Goal: Register for event/course

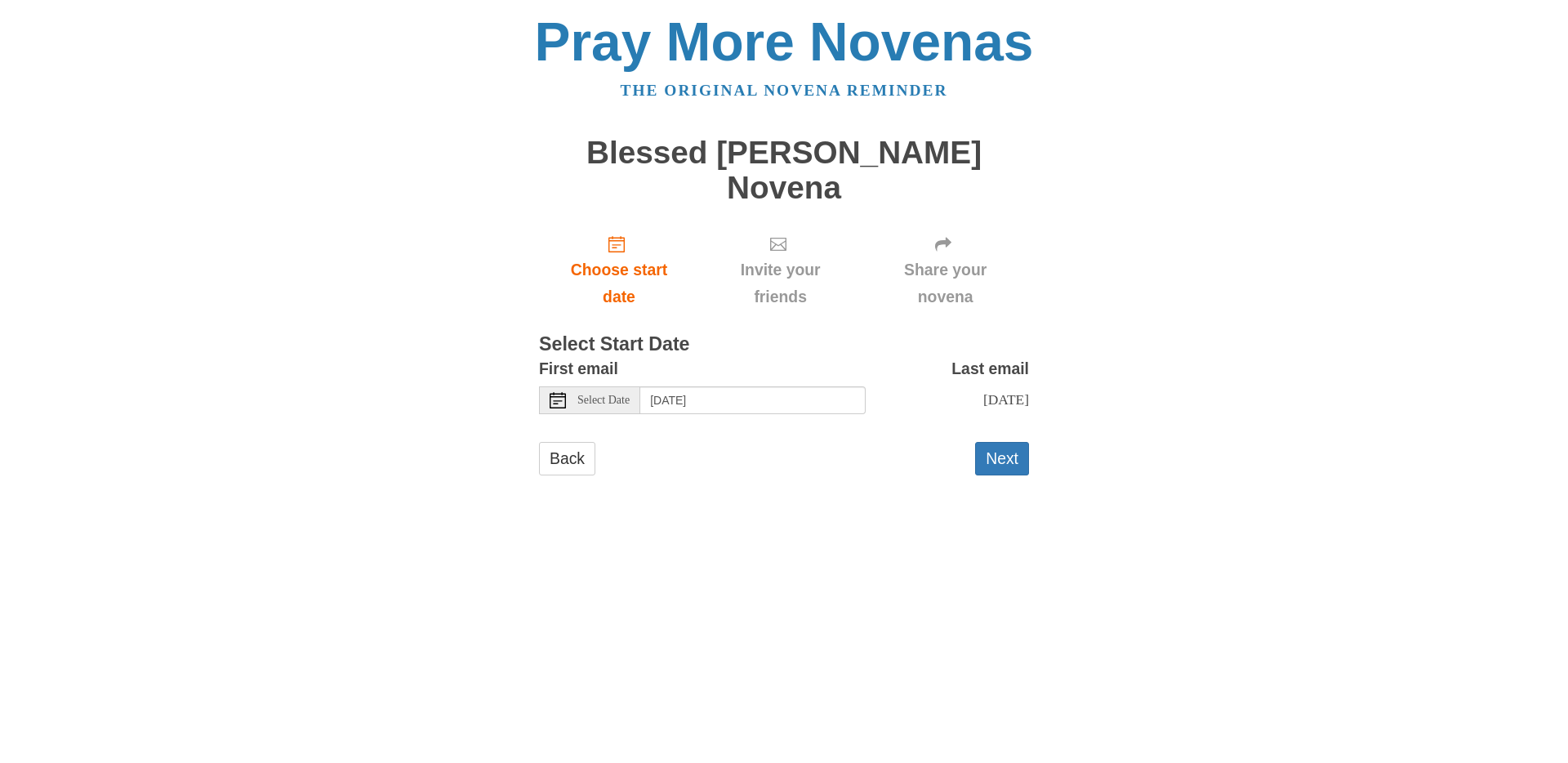
click at [747, 356] on div "First email Select Date Saturday, September 27th" at bounding box center [703, 385] width 327 height 59
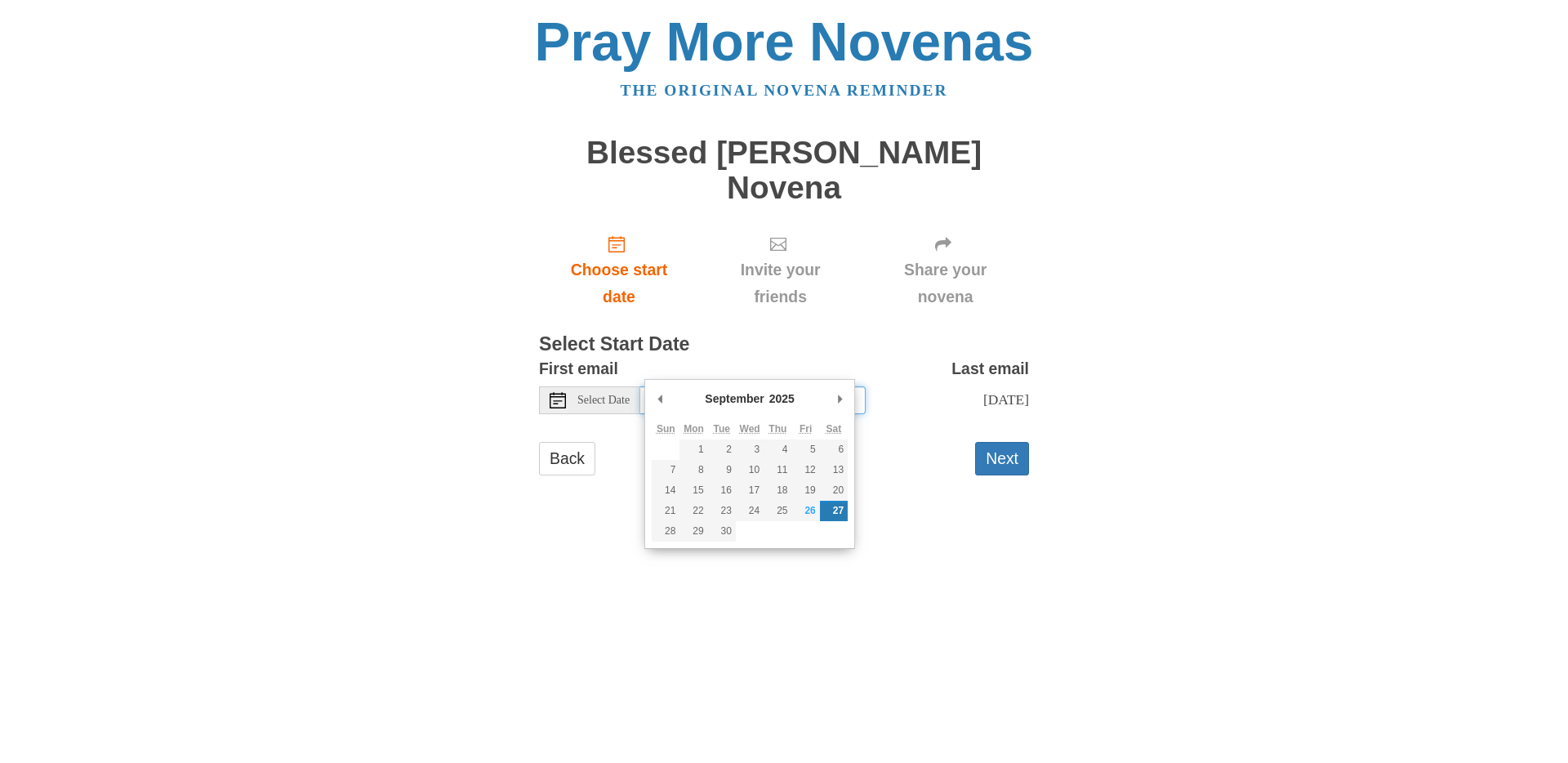
drag, startPoint x: 746, startPoint y: 359, endPoint x: 753, endPoint y: 375, distance: 17.5
click at [746, 387] on input "Saturday, September 27th" at bounding box center [753, 400] width 226 height 28
click at [782, 387] on input "Monday, October 6th" at bounding box center [753, 400] width 226 height 28
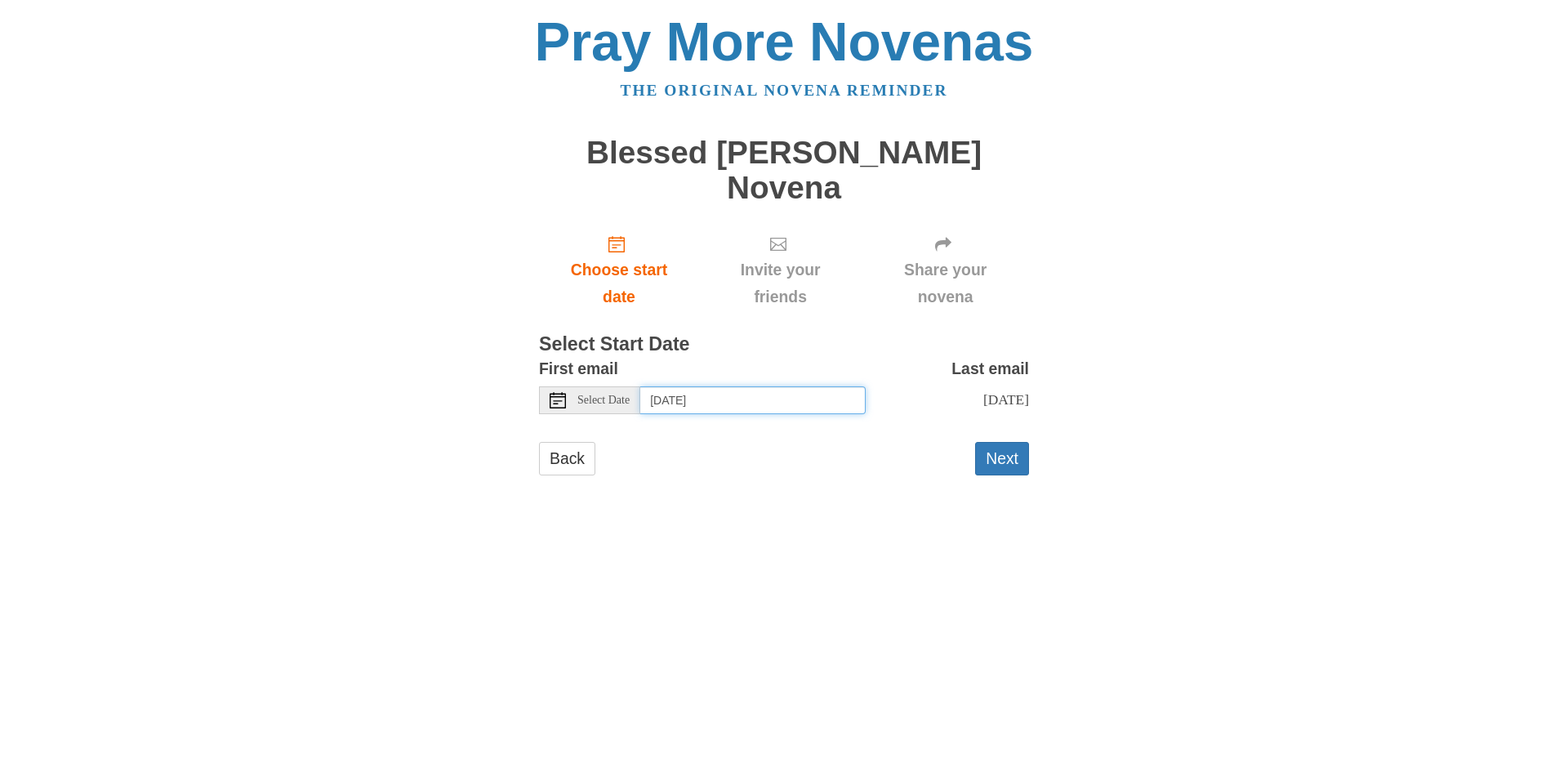
click at [738, 387] on input "Wednesday, October 1st" at bounding box center [753, 400] width 226 height 28
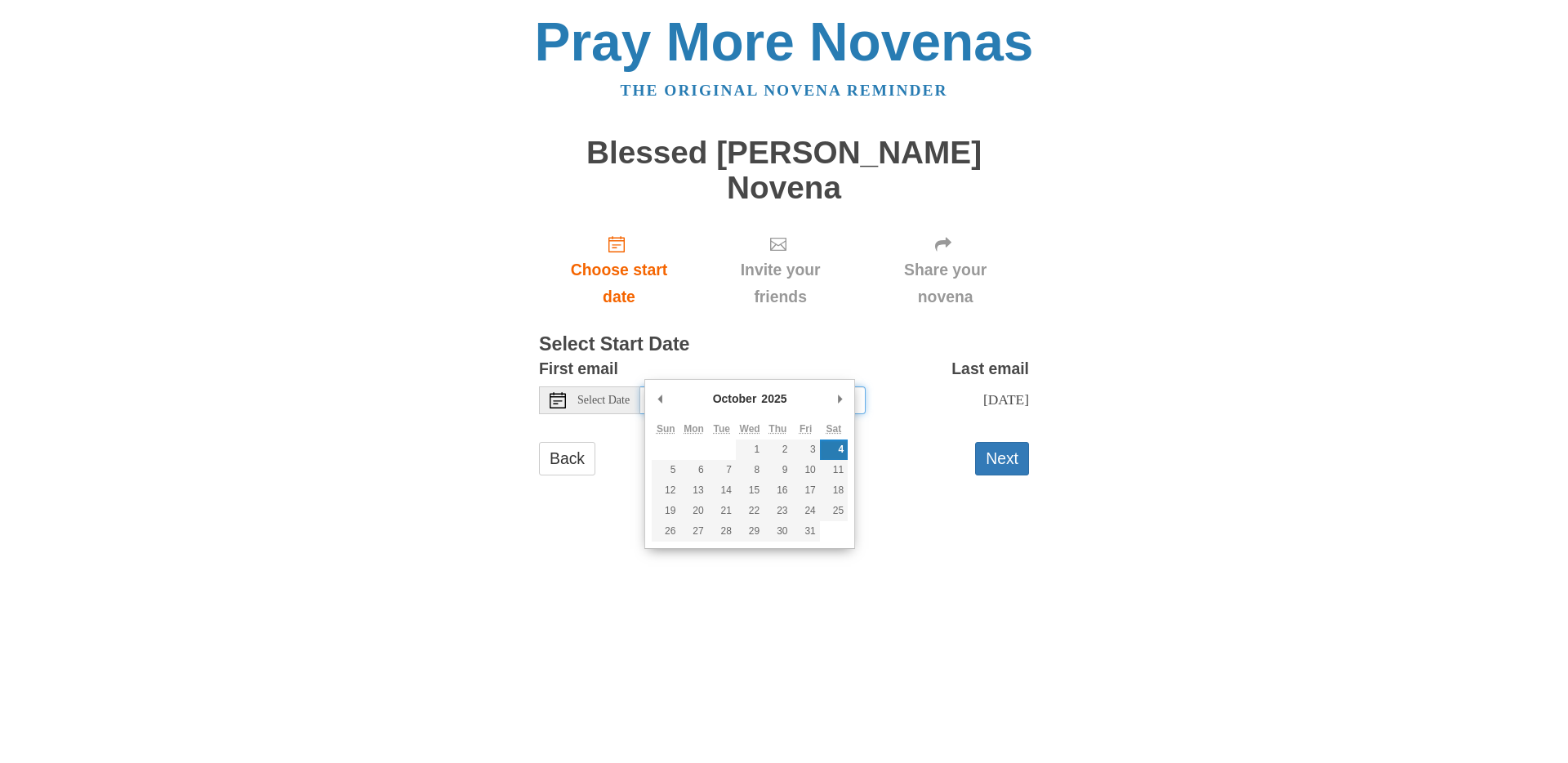
click at [784, 387] on input "Saturday, October 4th" at bounding box center [753, 400] width 226 height 28
type input "Friday, October 3rd"
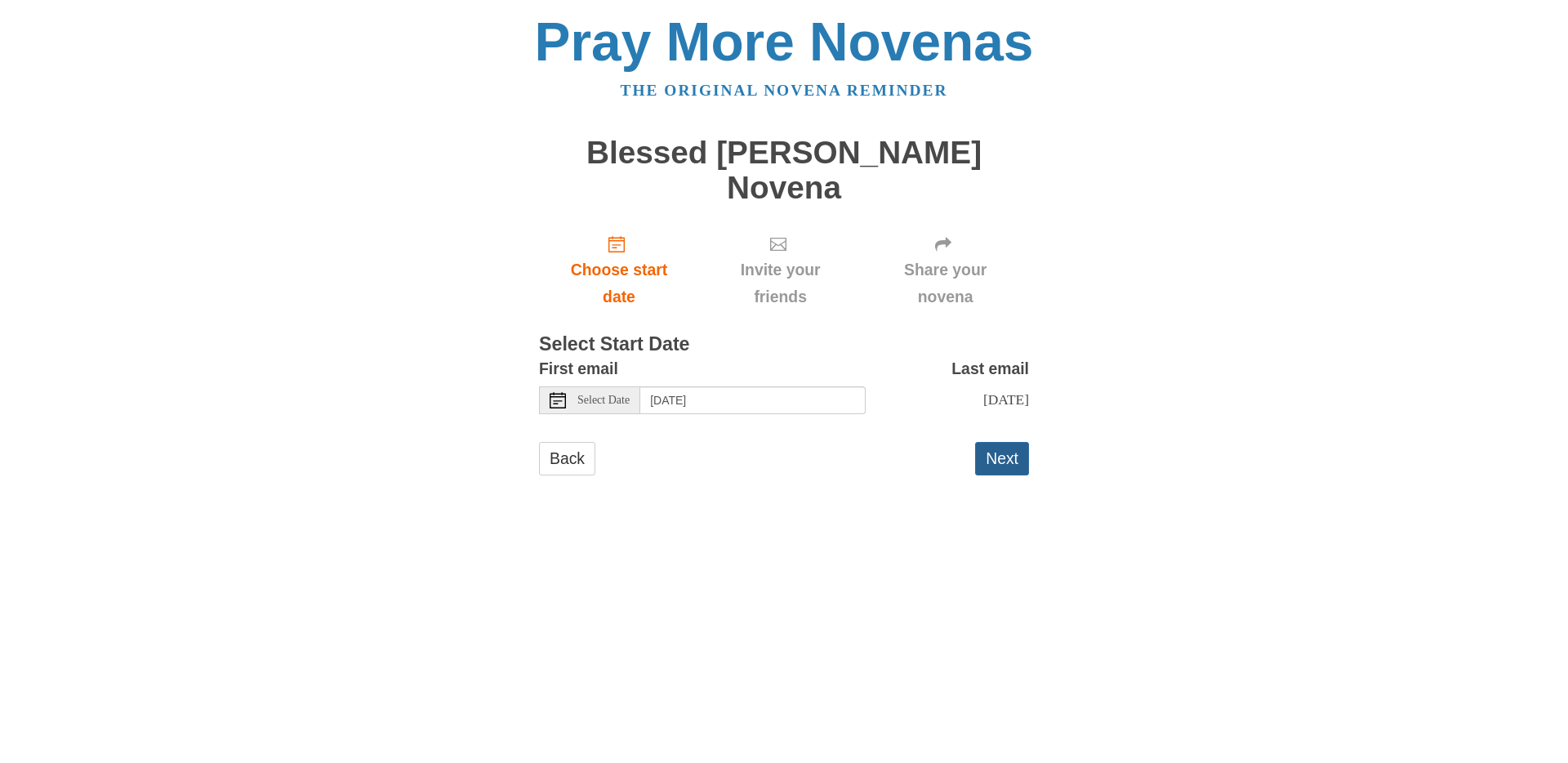
click at [983, 442] on button "Next" at bounding box center [1003, 459] width 54 height 34
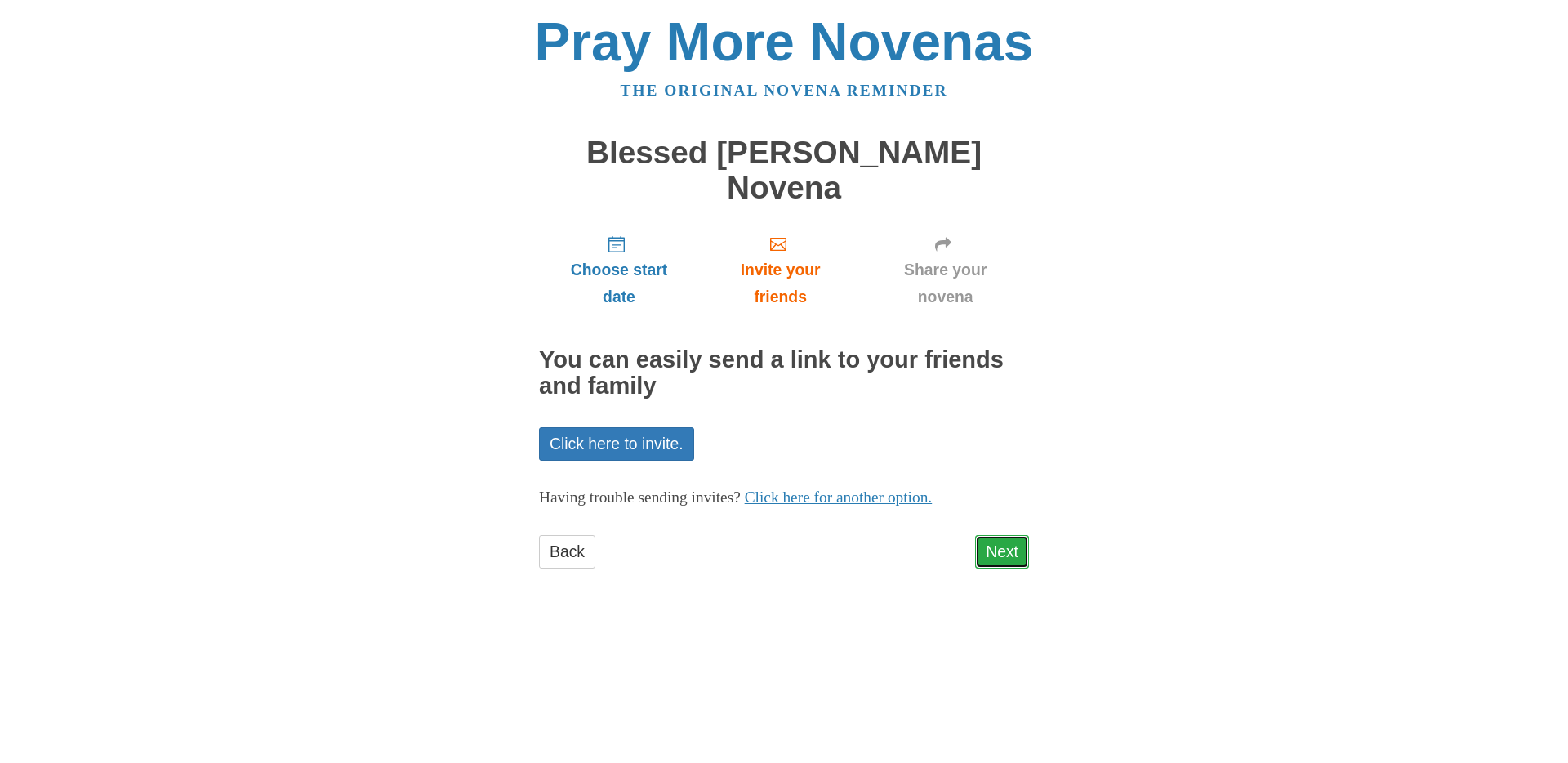
click at [999, 535] on link "Next" at bounding box center [1003, 552] width 54 height 34
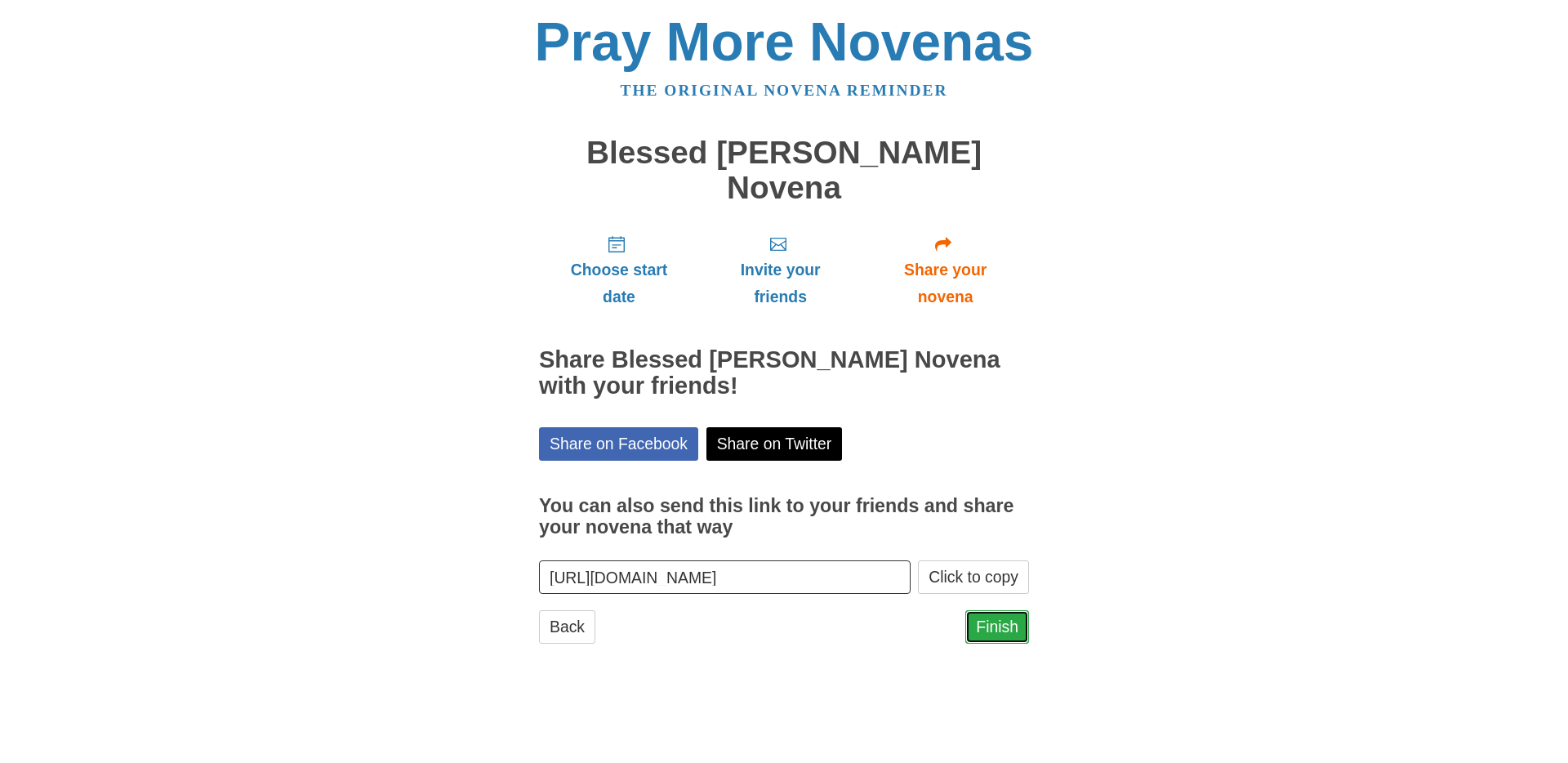
click at [983, 610] on link "Finish" at bounding box center [998, 627] width 64 height 34
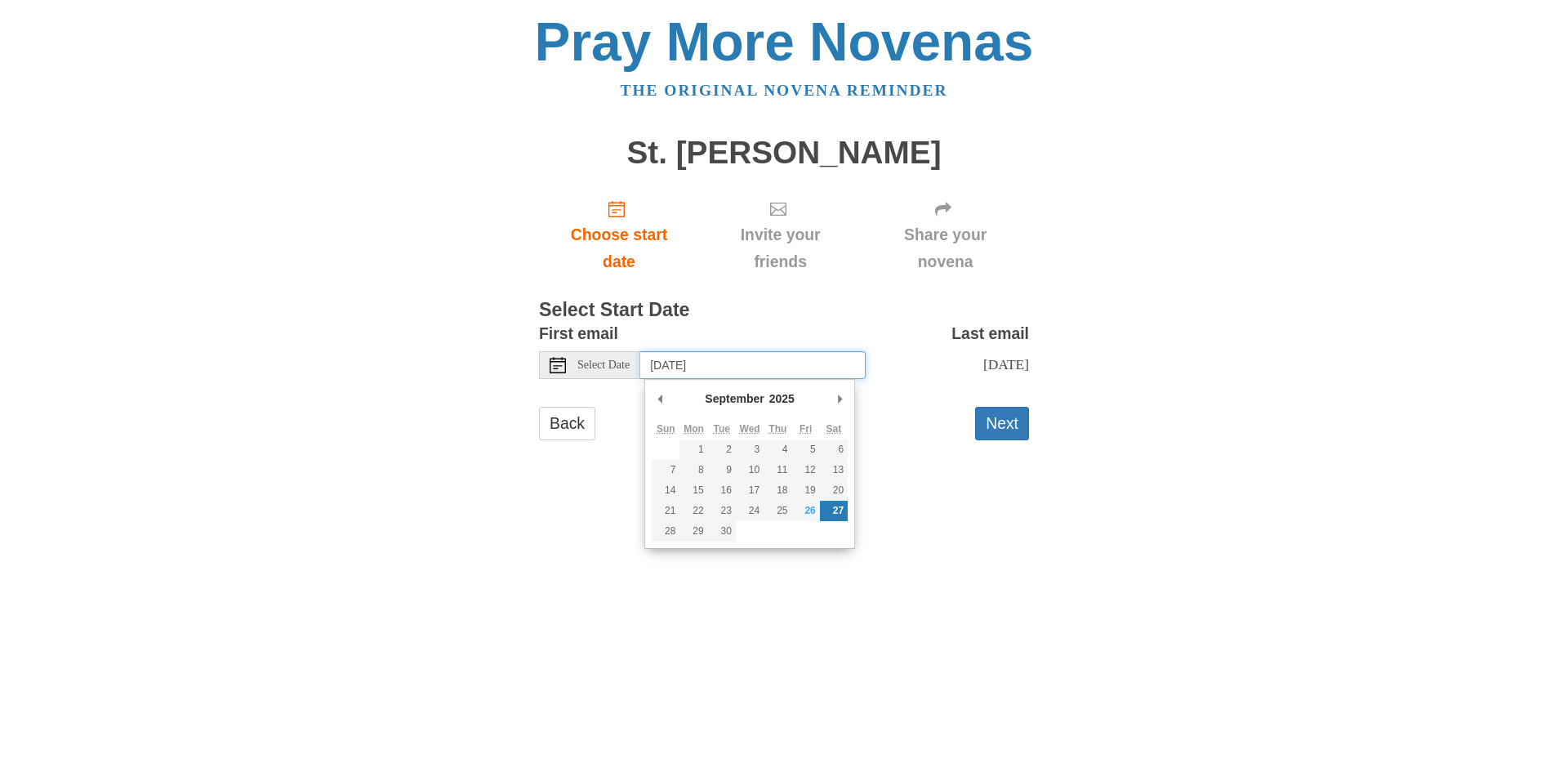
click at [813, 362] on input "Saturday, September 27th" at bounding box center [753, 365] width 226 height 28
type input "Tuesday, October 7th"
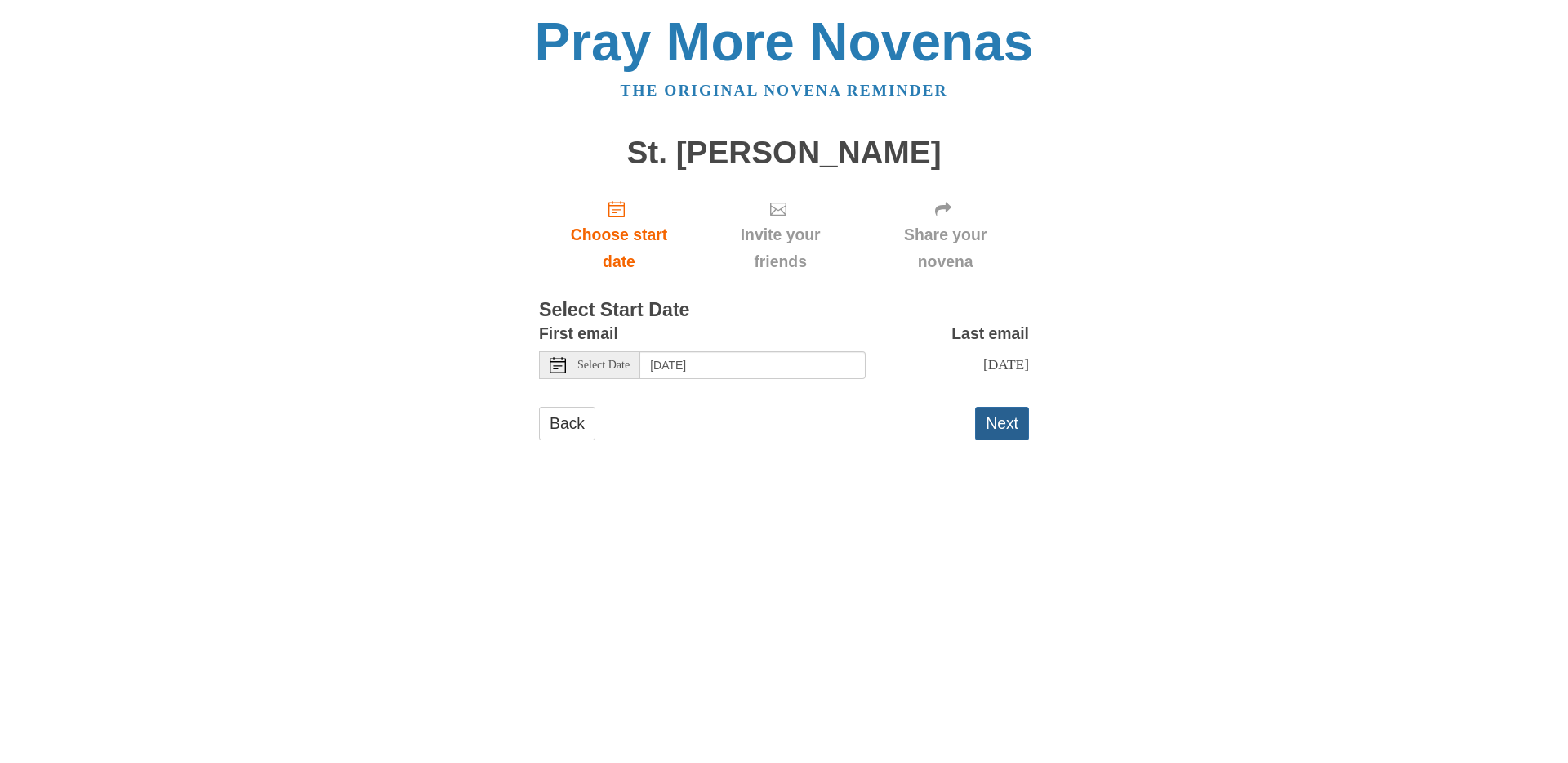
click at [1009, 423] on button "Next" at bounding box center [1003, 424] width 54 height 34
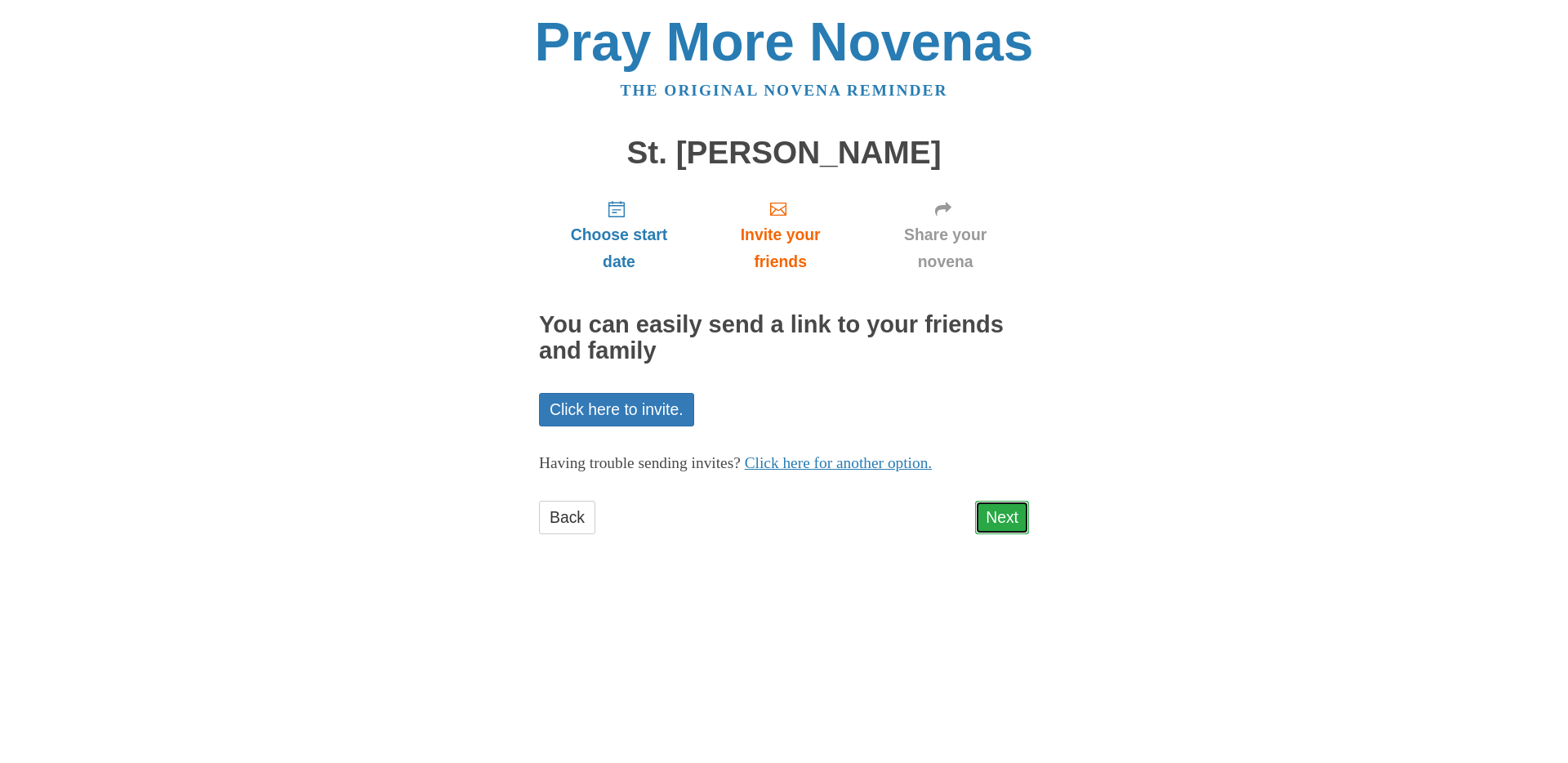
click at [1016, 507] on link "Next" at bounding box center [1003, 518] width 54 height 34
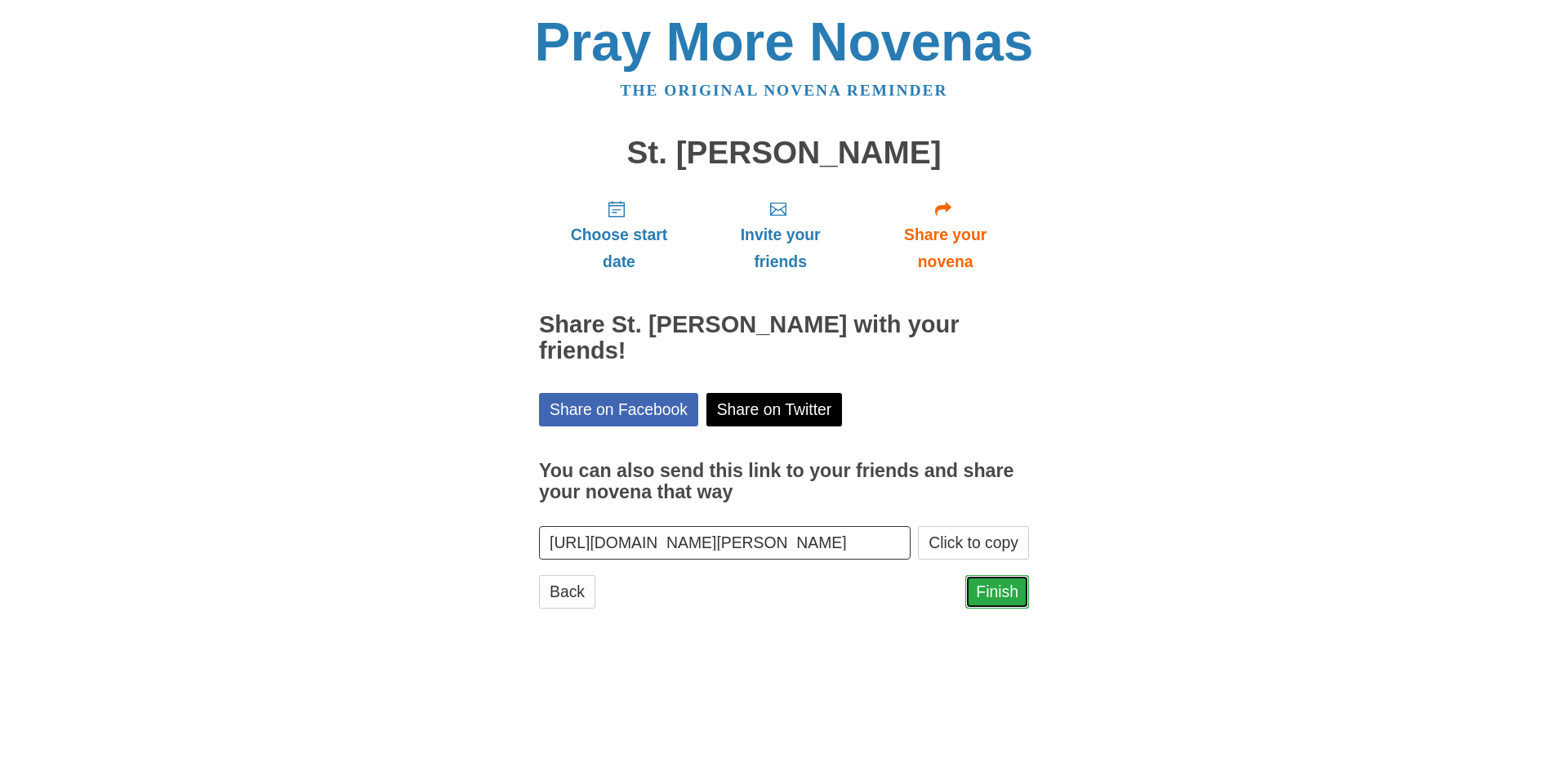
click at [992, 575] on link "Finish" at bounding box center [998, 592] width 64 height 34
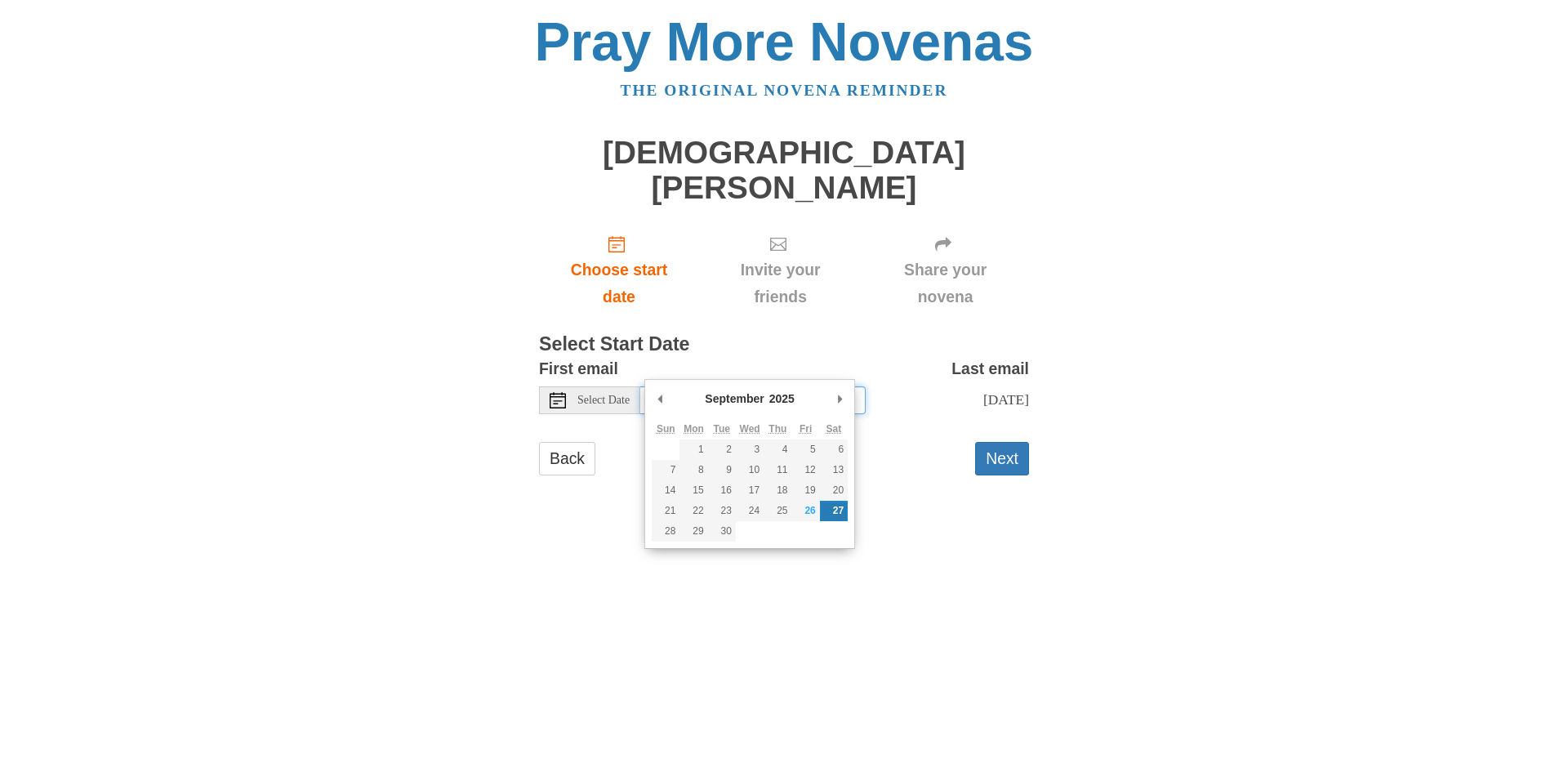
click at [754, 387] on input "Saturday, September 27th" at bounding box center [753, 400] width 226 height 28
type input "Monday, October 13th"
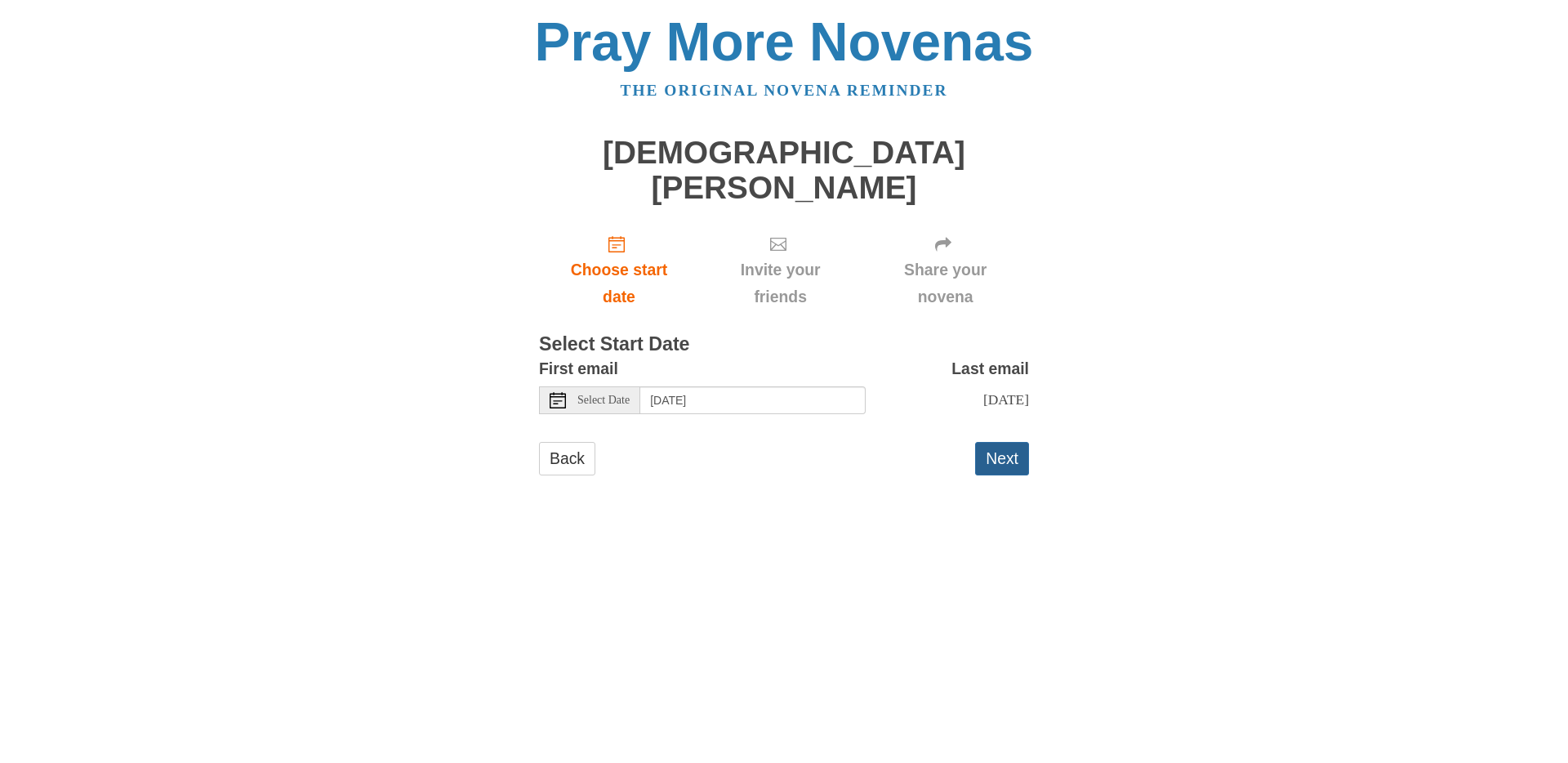
click at [984, 446] on button "Next" at bounding box center [1003, 459] width 54 height 34
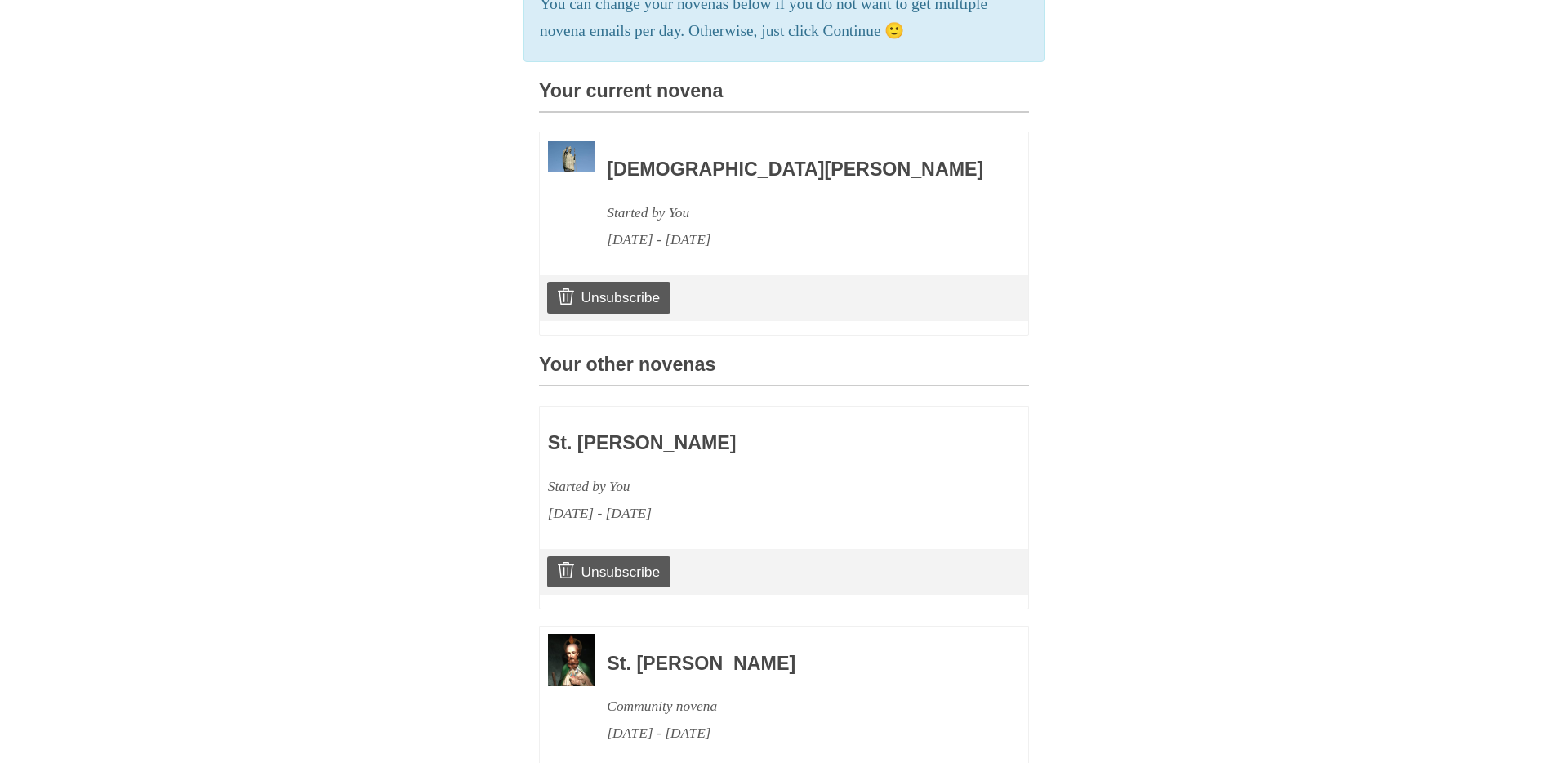
scroll to position [539, 0]
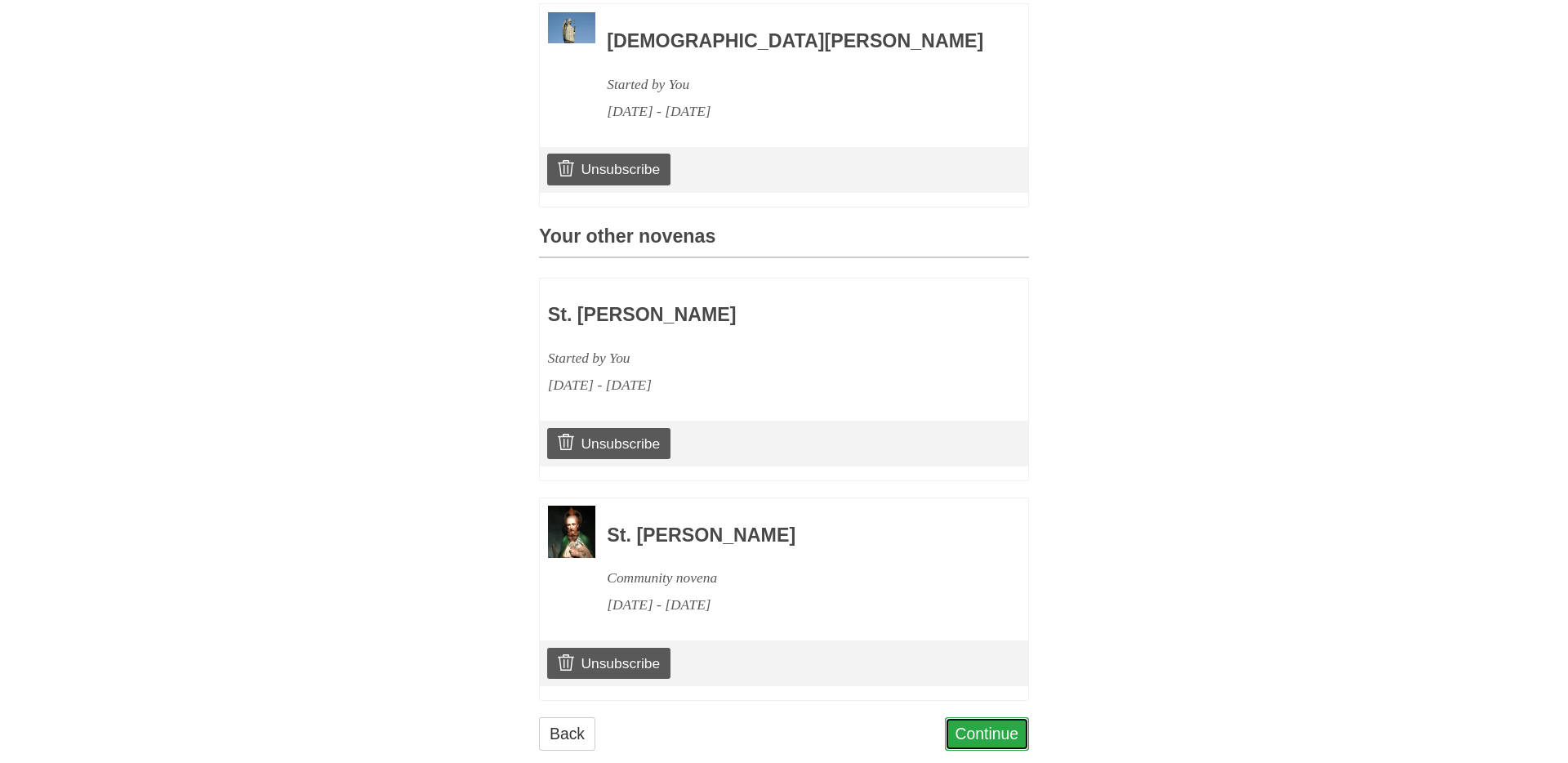
click at [995, 717] on link "Continue" at bounding box center [987, 734] width 85 height 34
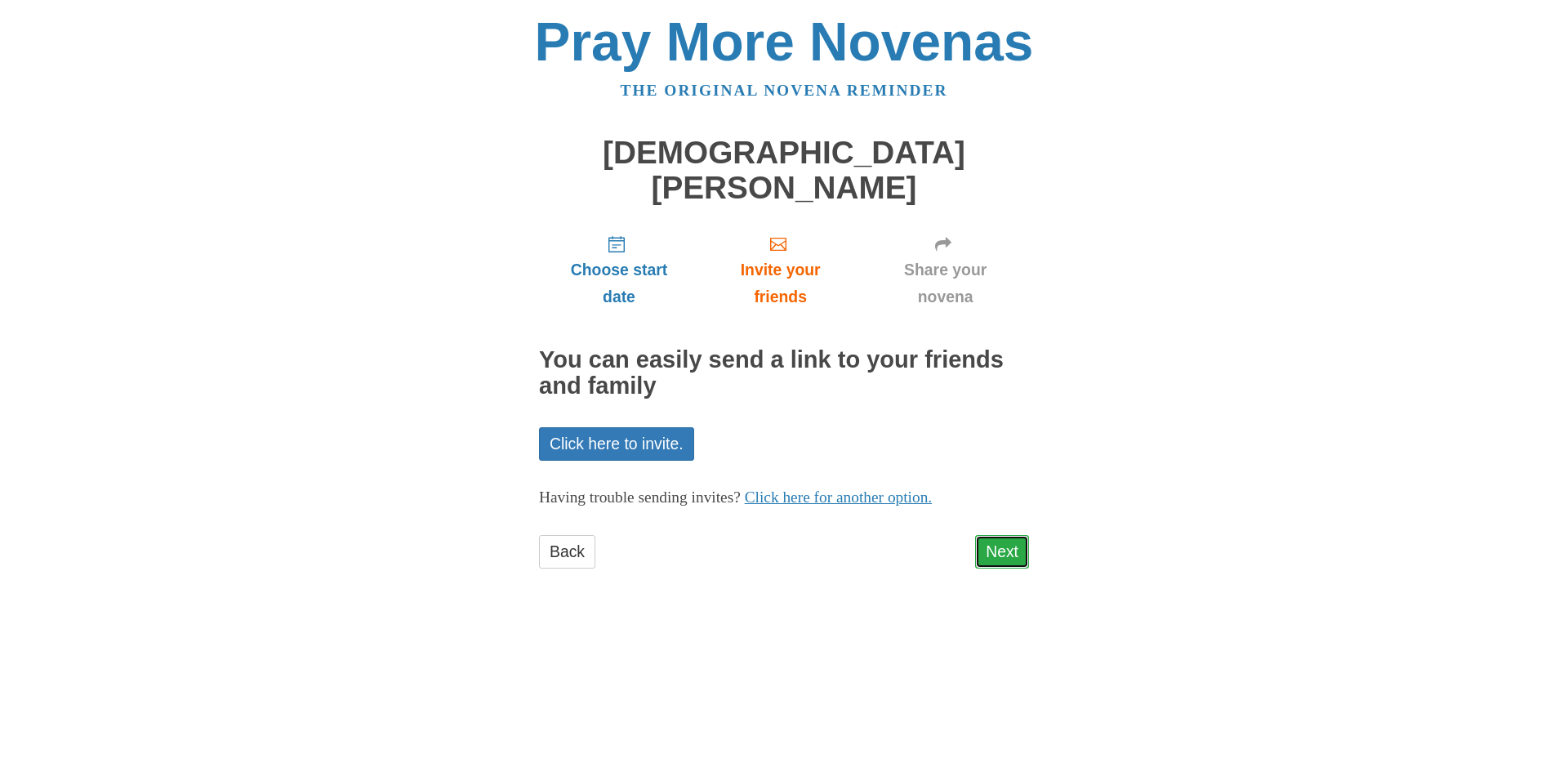
click at [1009, 535] on link "Next" at bounding box center [1003, 552] width 54 height 34
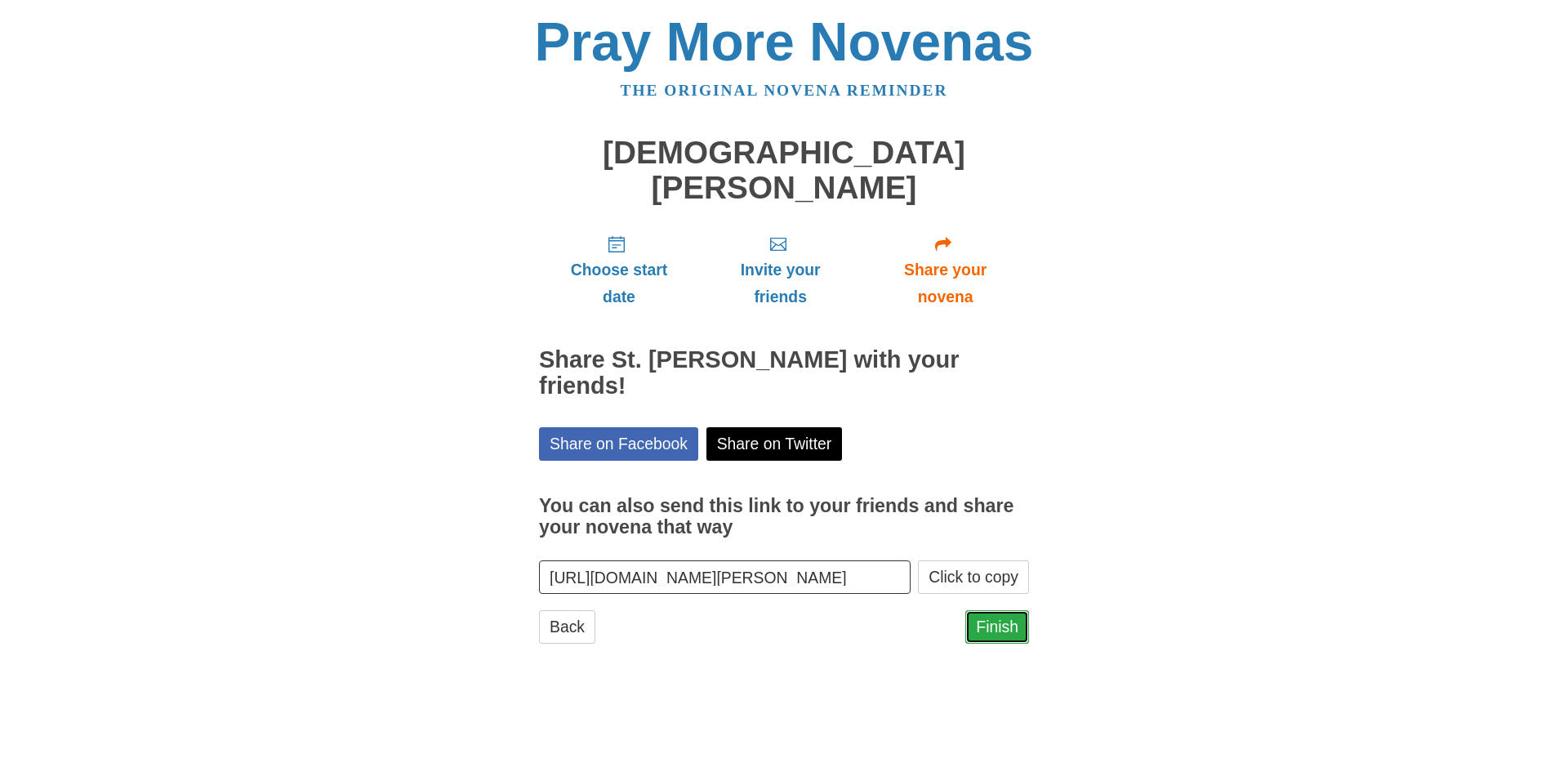
click at [1014, 610] on link "Finish" at bounding box center [998, 627] width 64 height 34
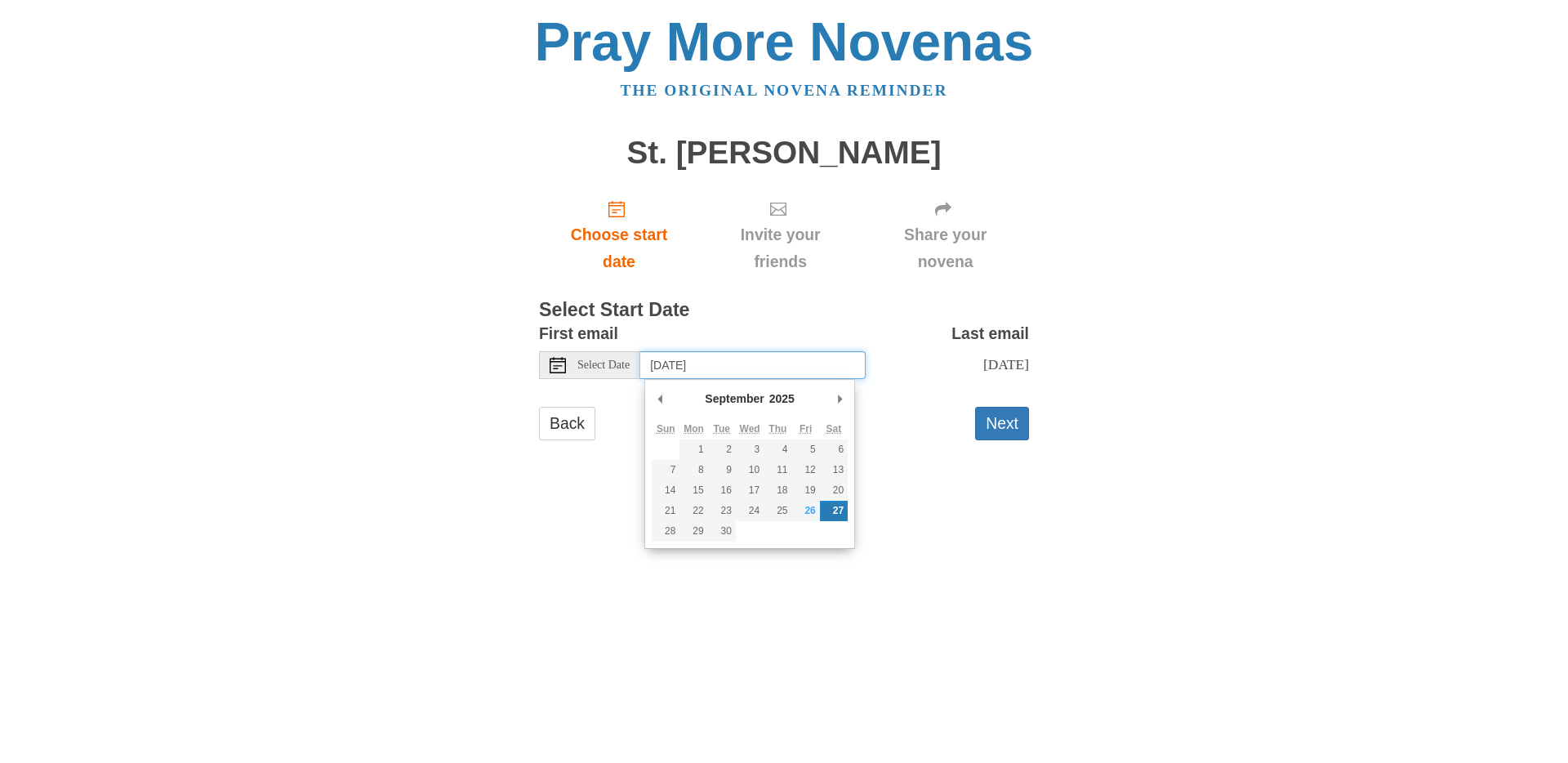
click at [815, 368] on input "Saturday, September 27th" at bounding box center [753, 365] width 226 height 28
type input "Sunday, October 19th"
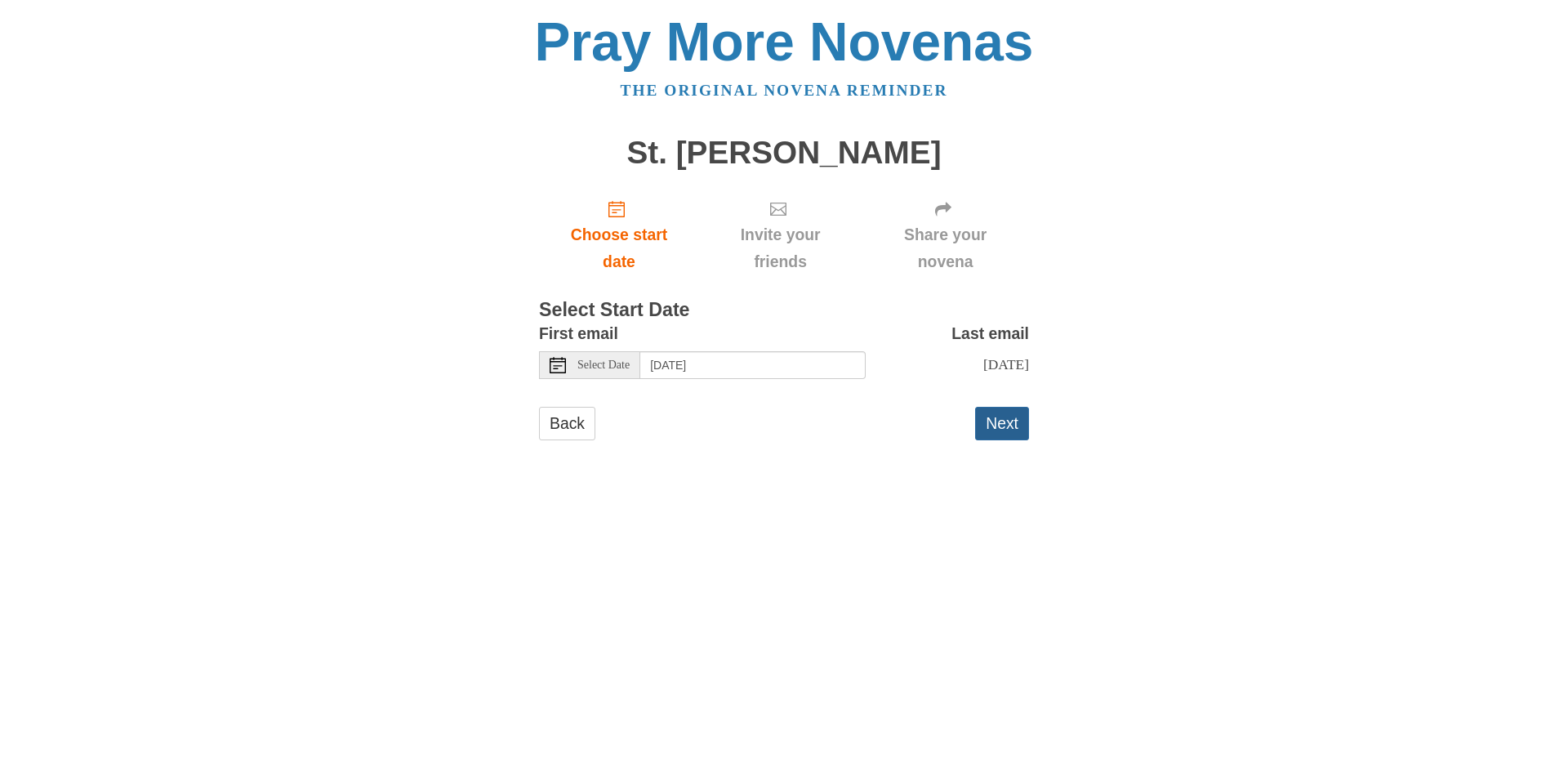
click at [1004, 427] on button "Next" at bounding box center [1003, 424] width 54 height 34
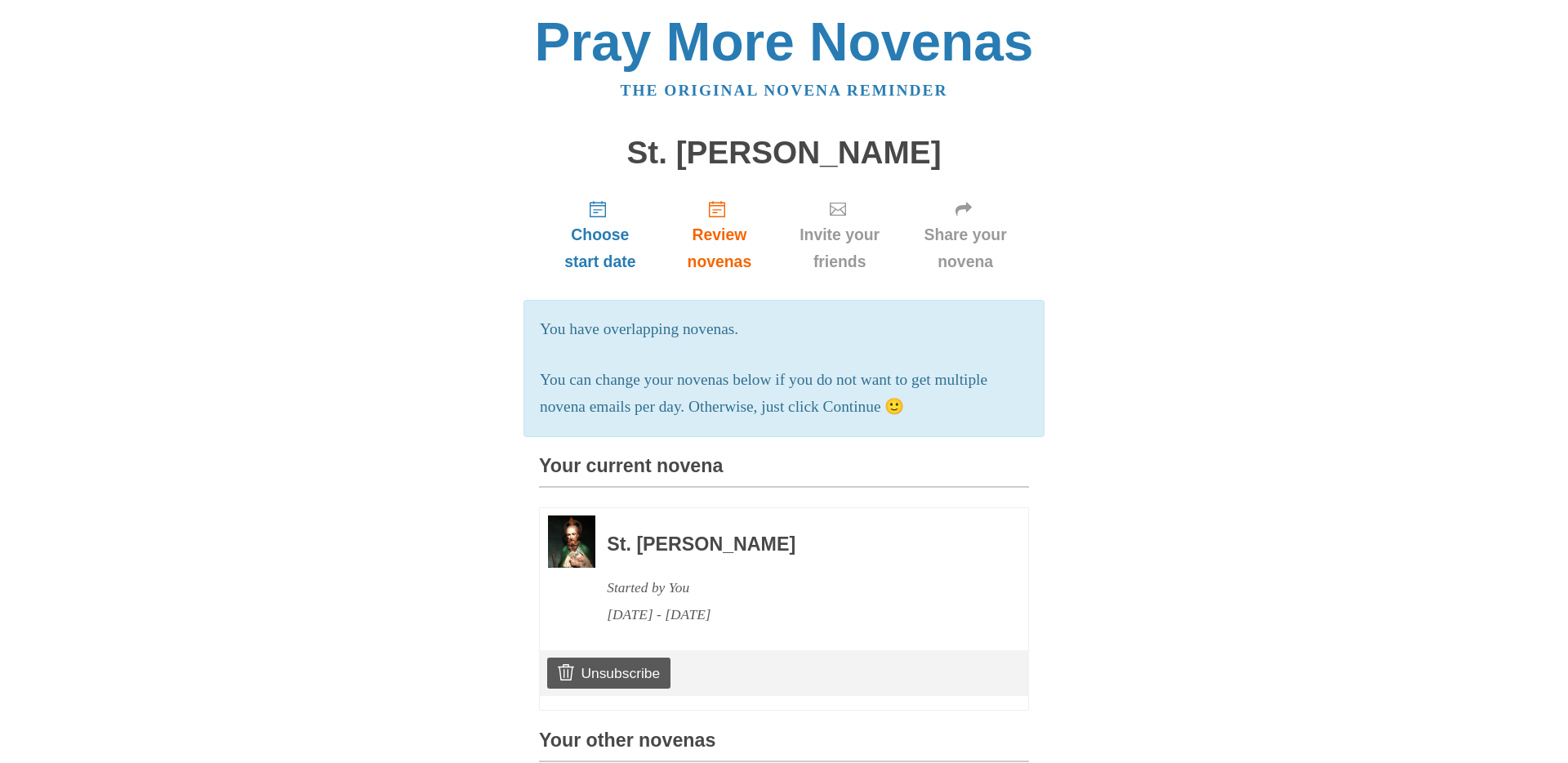
scroll to position [539, 0]
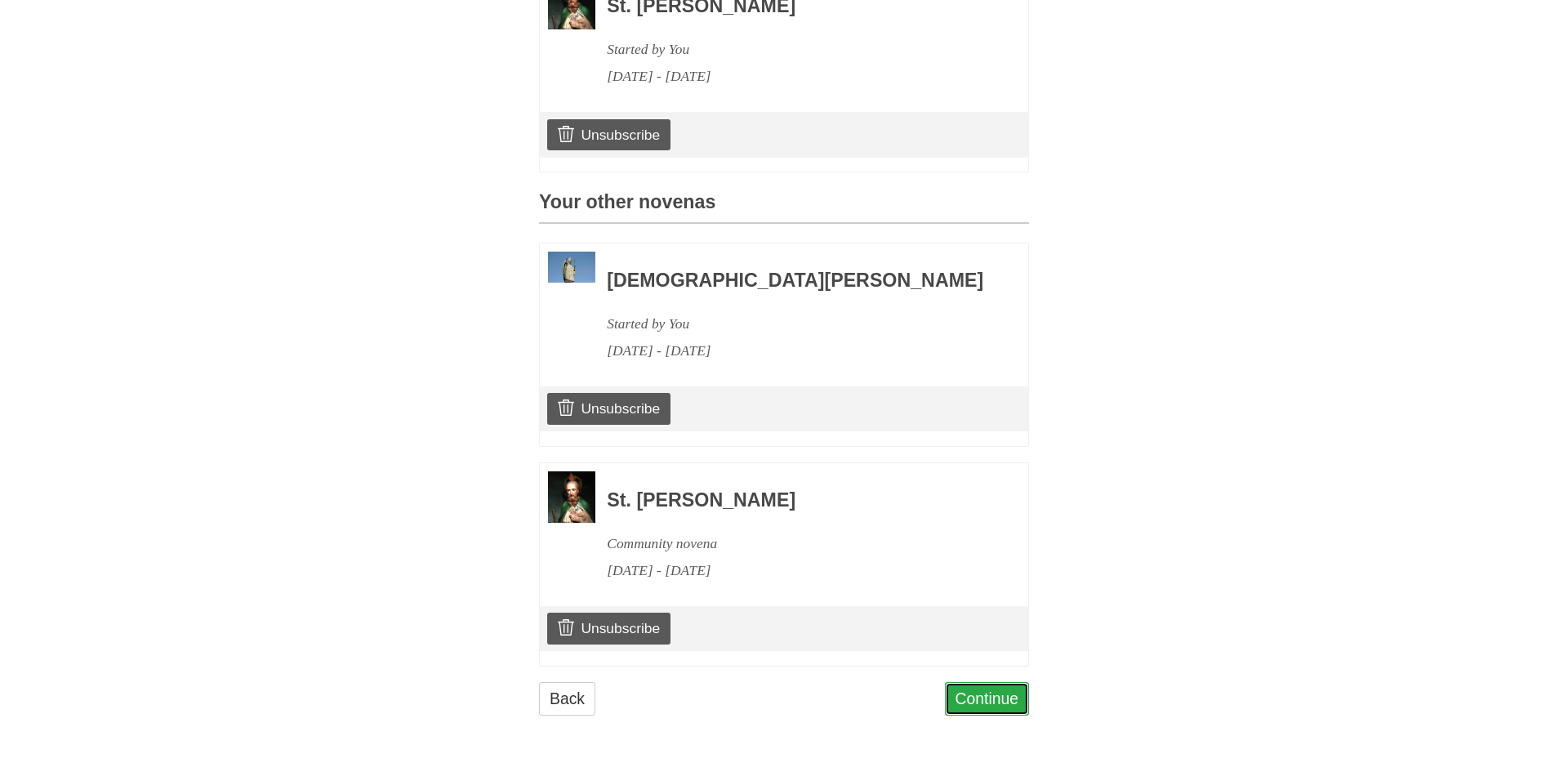
click at [986, 701] on link "Continue" at bounding box center [987, 699] width 85 height 34
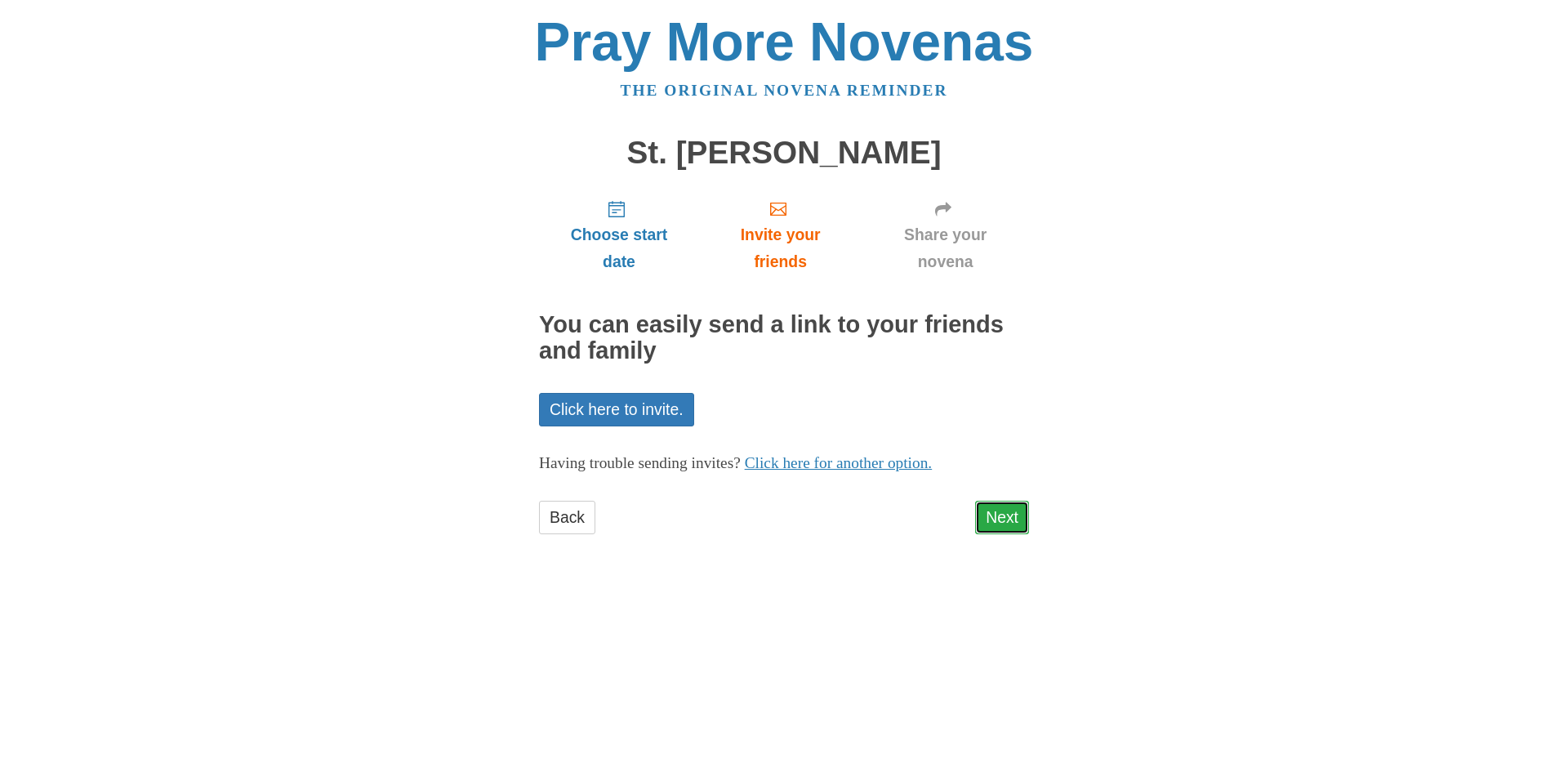
click at [1005, 522] on link "Next" at bounding box center [1003, 518] width 54 height 34
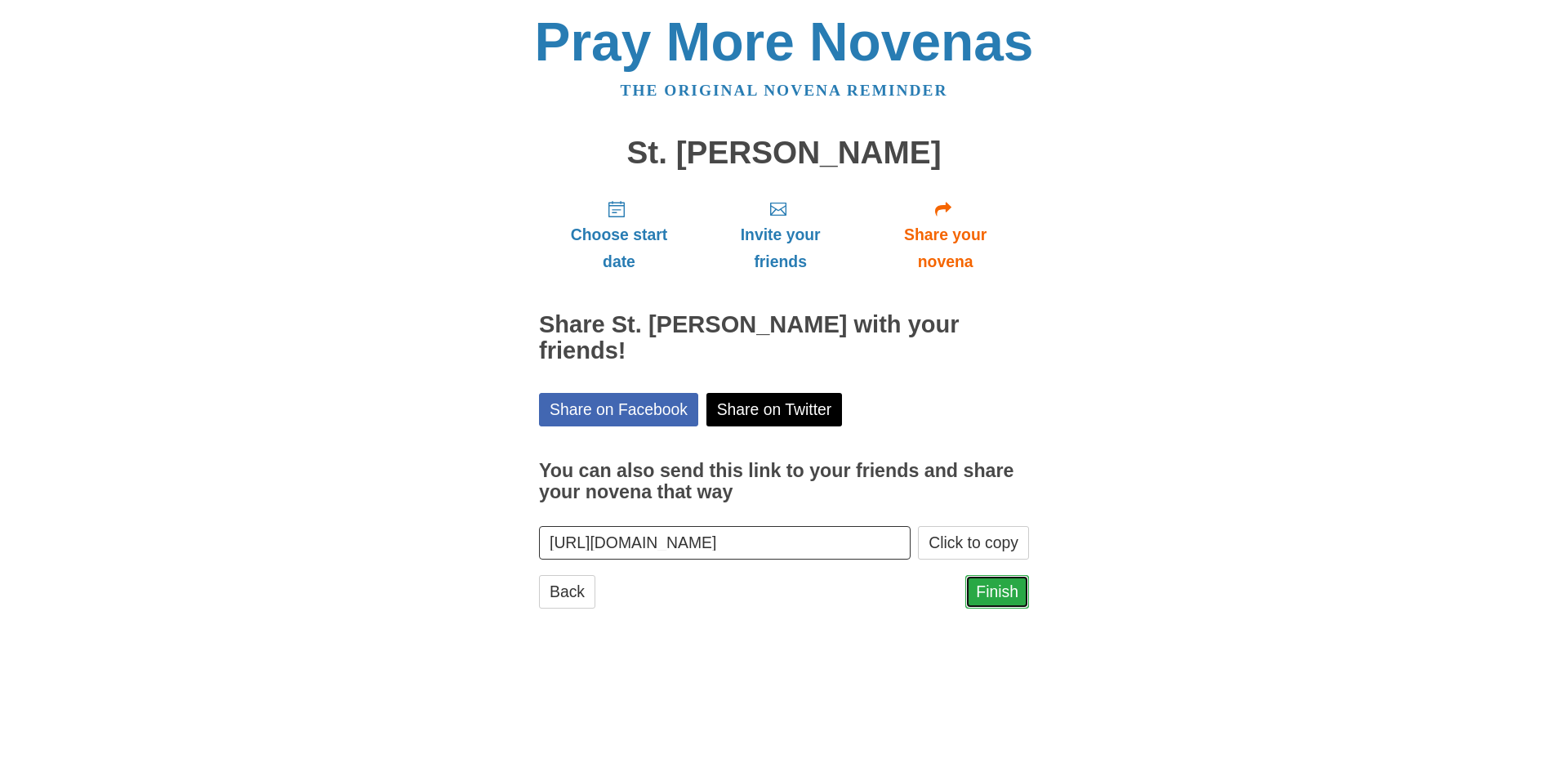
click at [987, 575] on link "Finish" at bounding box center [998, 592] width 64 height 34
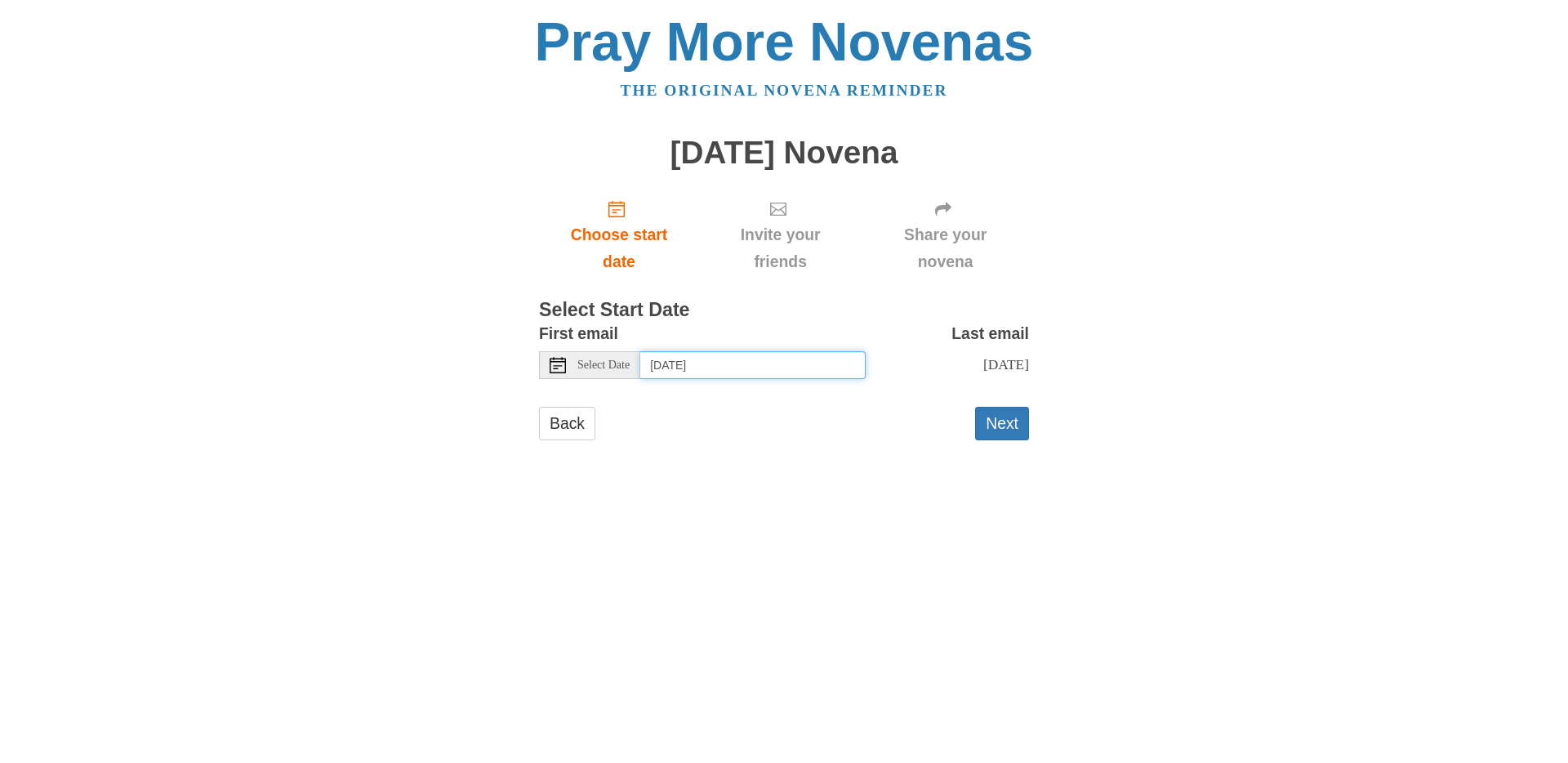
click at [746, 362] on input "Saturday, September 27th" at bounding box center [753, 365] width 226 height 28
drag, startPoint x: 752, startPoint y: 370, endPoint x: 757, endPoint y: 381, distance: 12.1
click at [755, 372] on input "Friday, October 24th" at bounding box center [753, 365] width 226 height 28
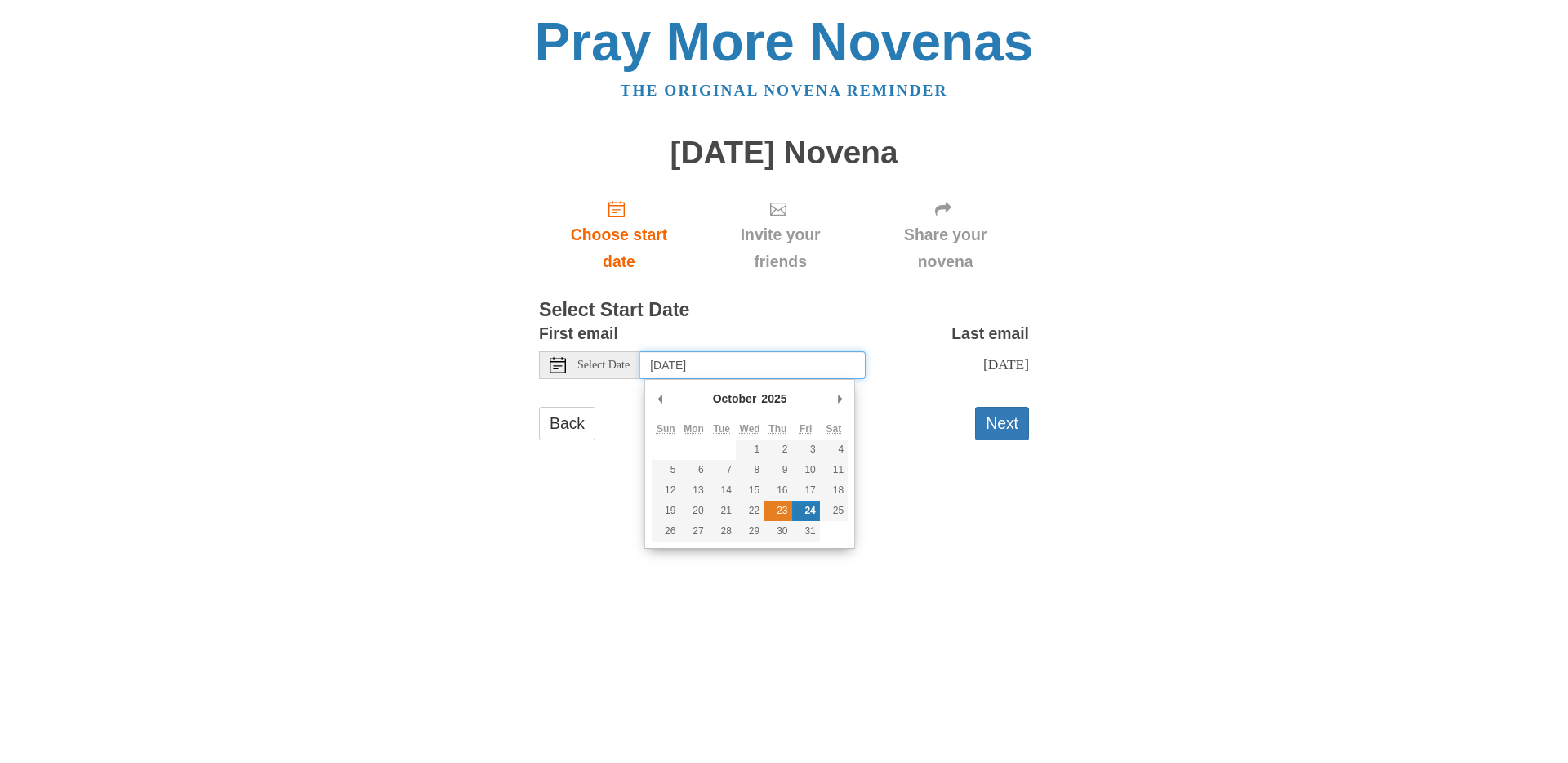
type input "Thursday, October 23rd"
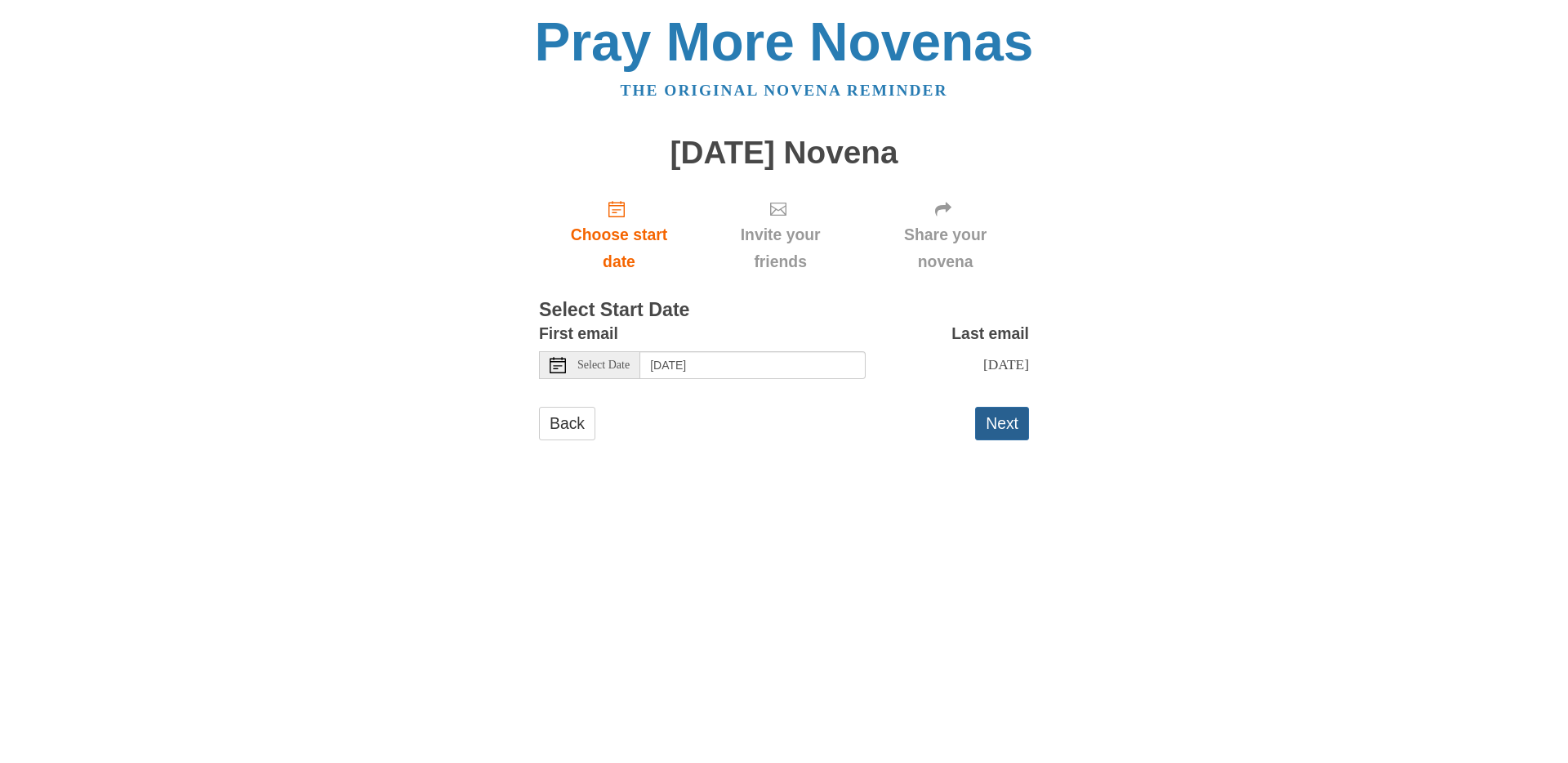
click at [992, 425] on button "Next" at bounding box center [1003, 424] width 54 height 34
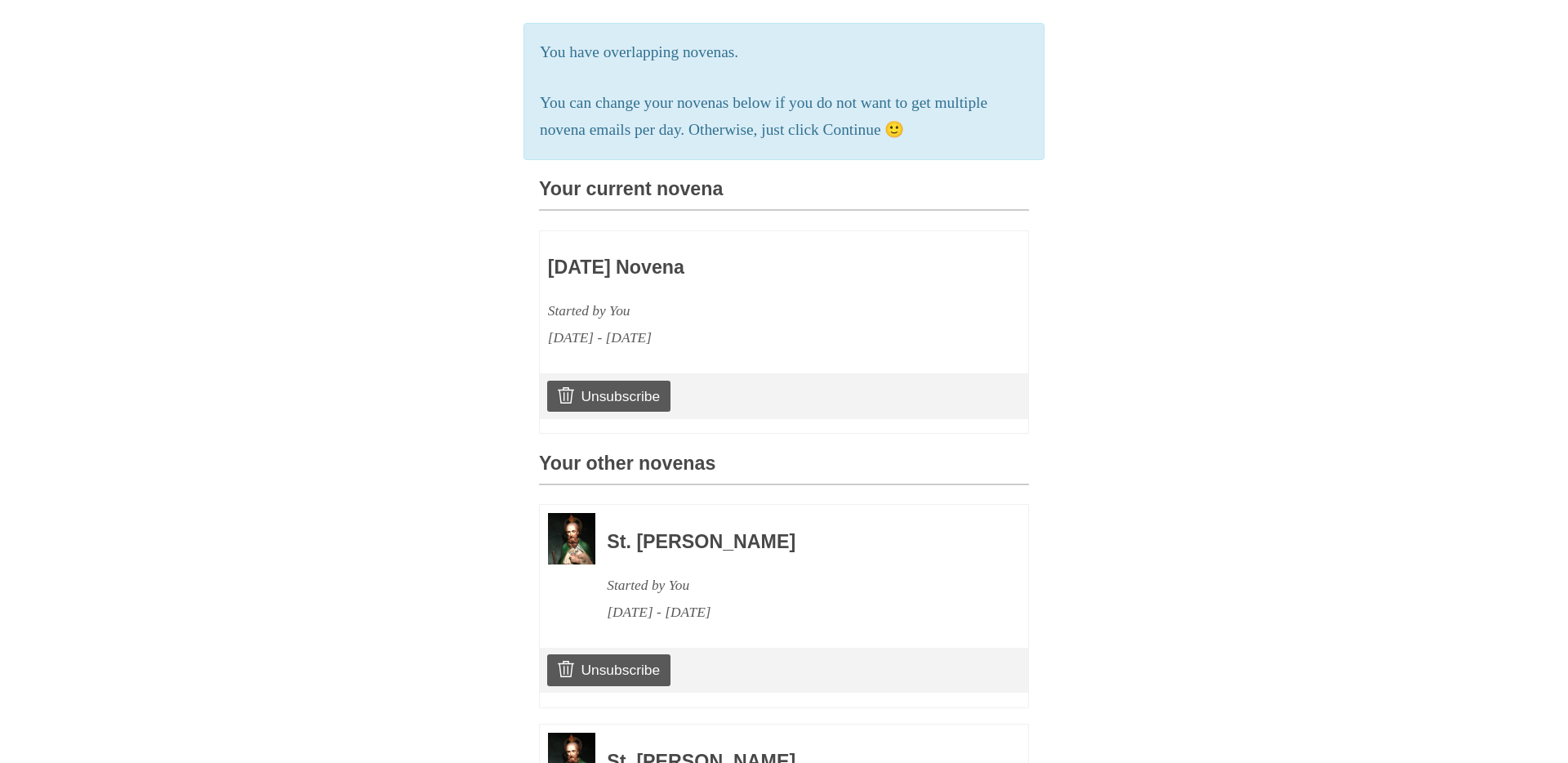
scroll to position [539, 0]
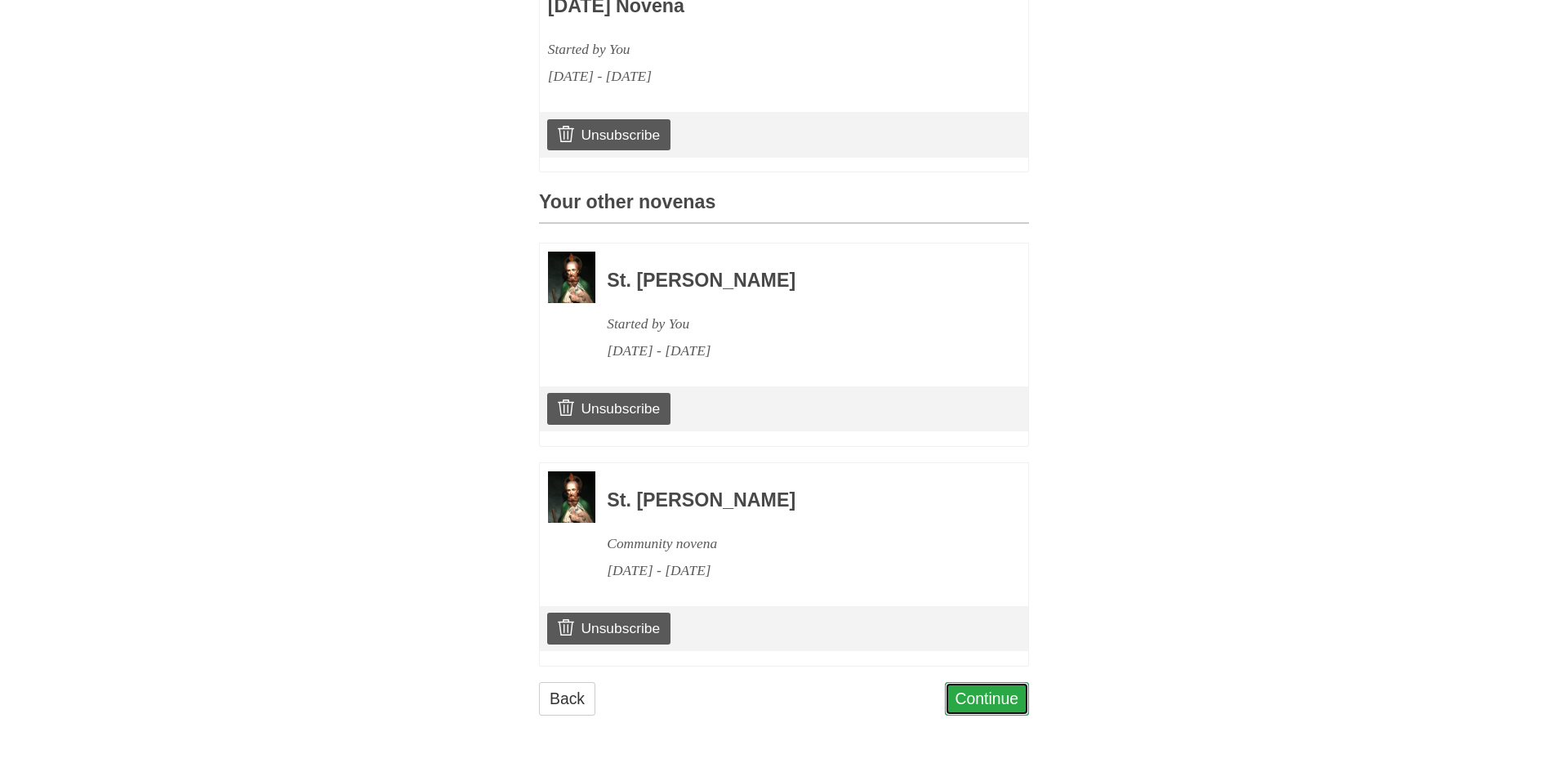
click at [967, 695] on link "Continue" at bounding box center [987, 699] width 85 height 34
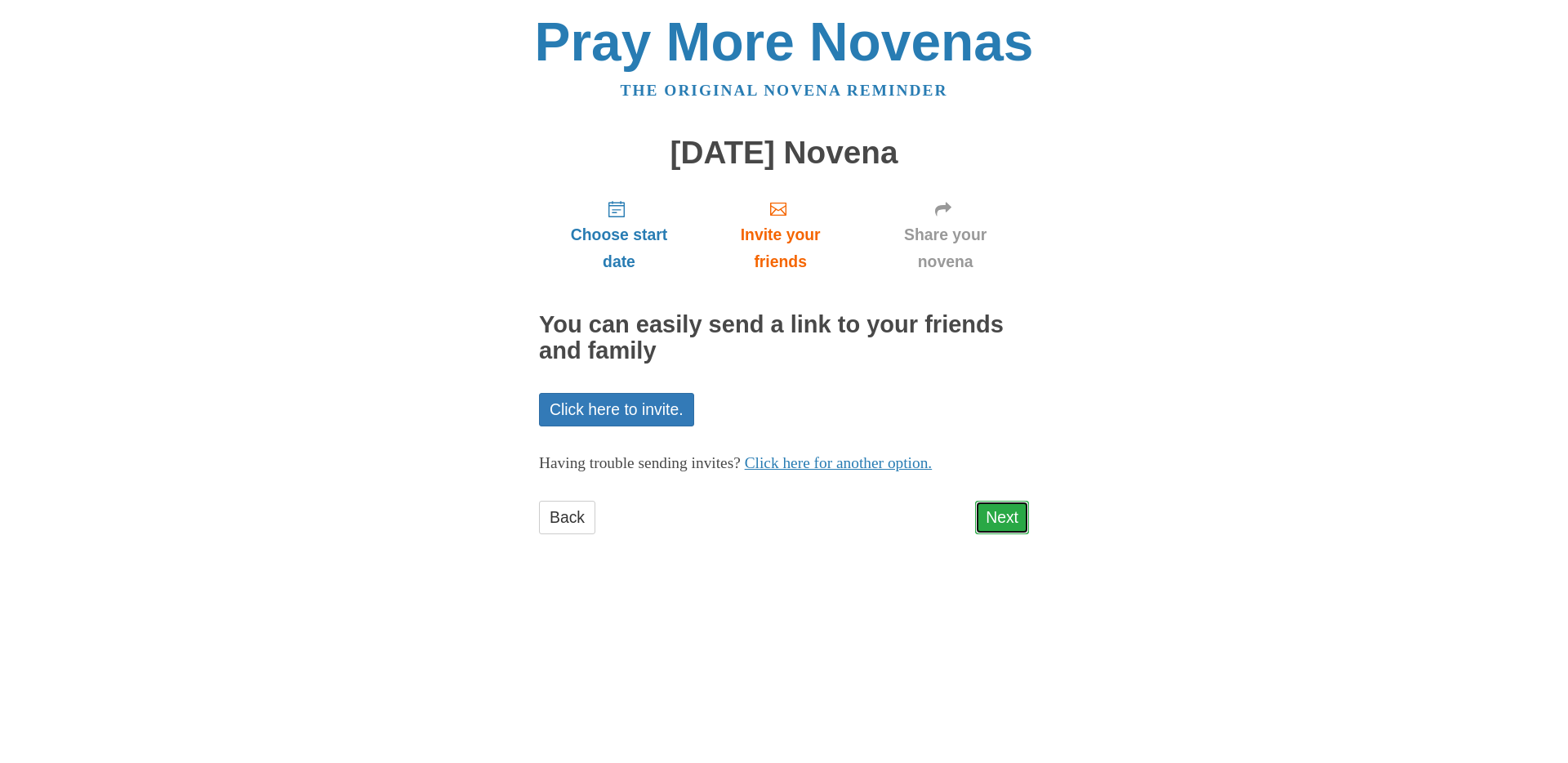
click at [1015, 522] on link "Next" at bounding box center [1003, 518] width 54 height 34
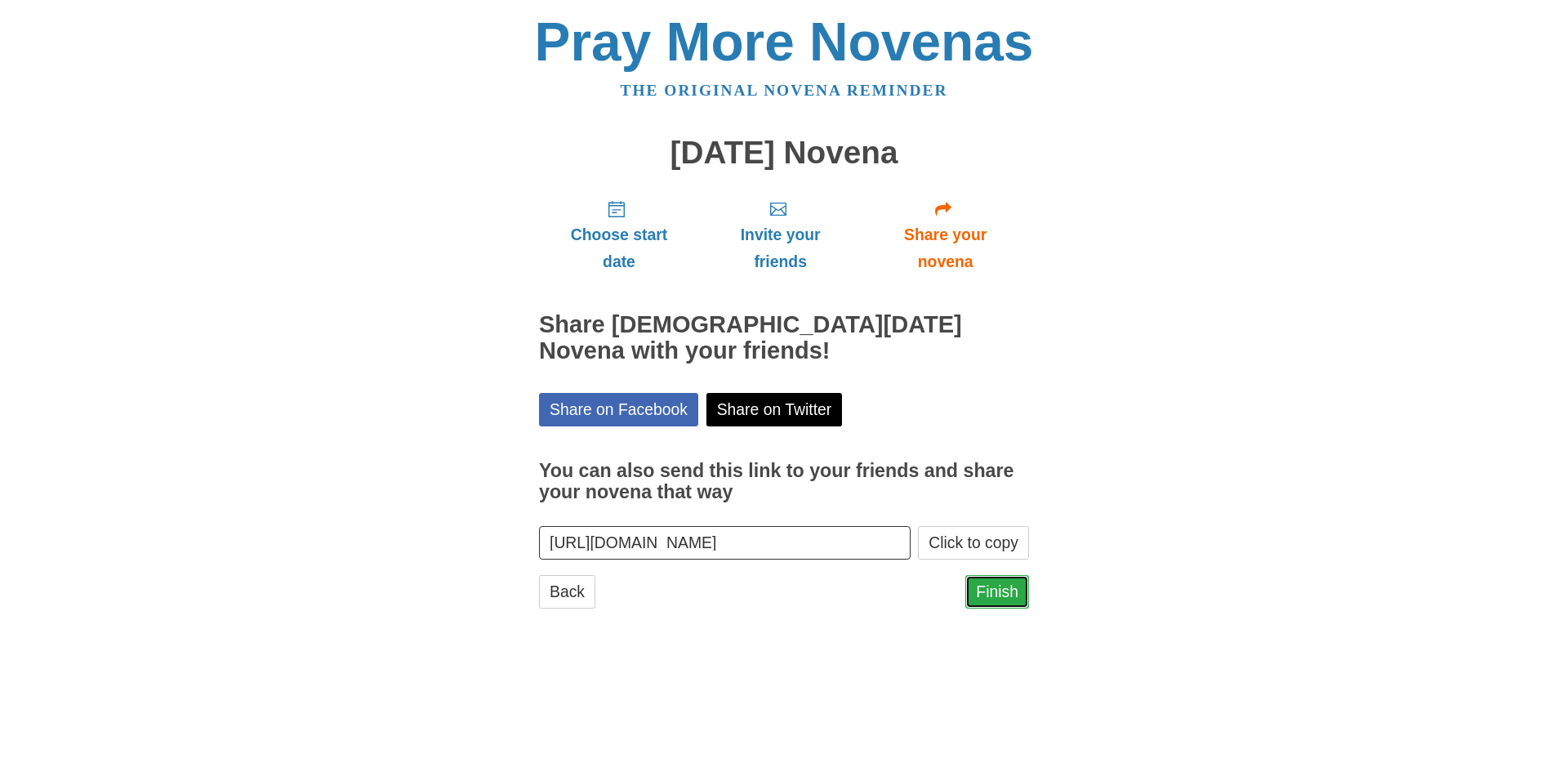
click at [998, 593] on link "Finish" at bounding box center [998, 592] width 64 height 34
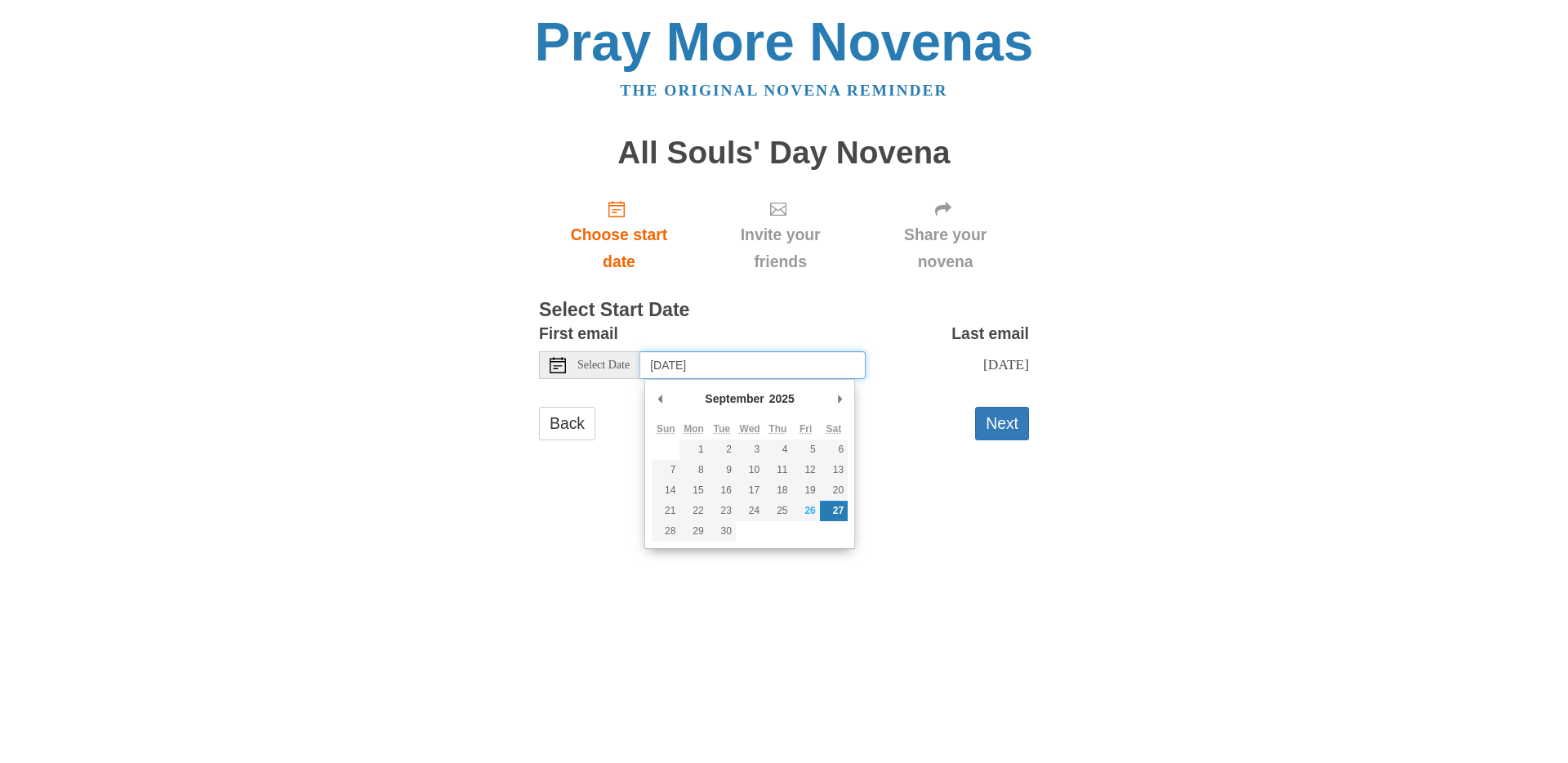
click at [764, 361] on input "[DATE]" at bounding box center [753, 365] width 226 height 28
type input "[DATE]"
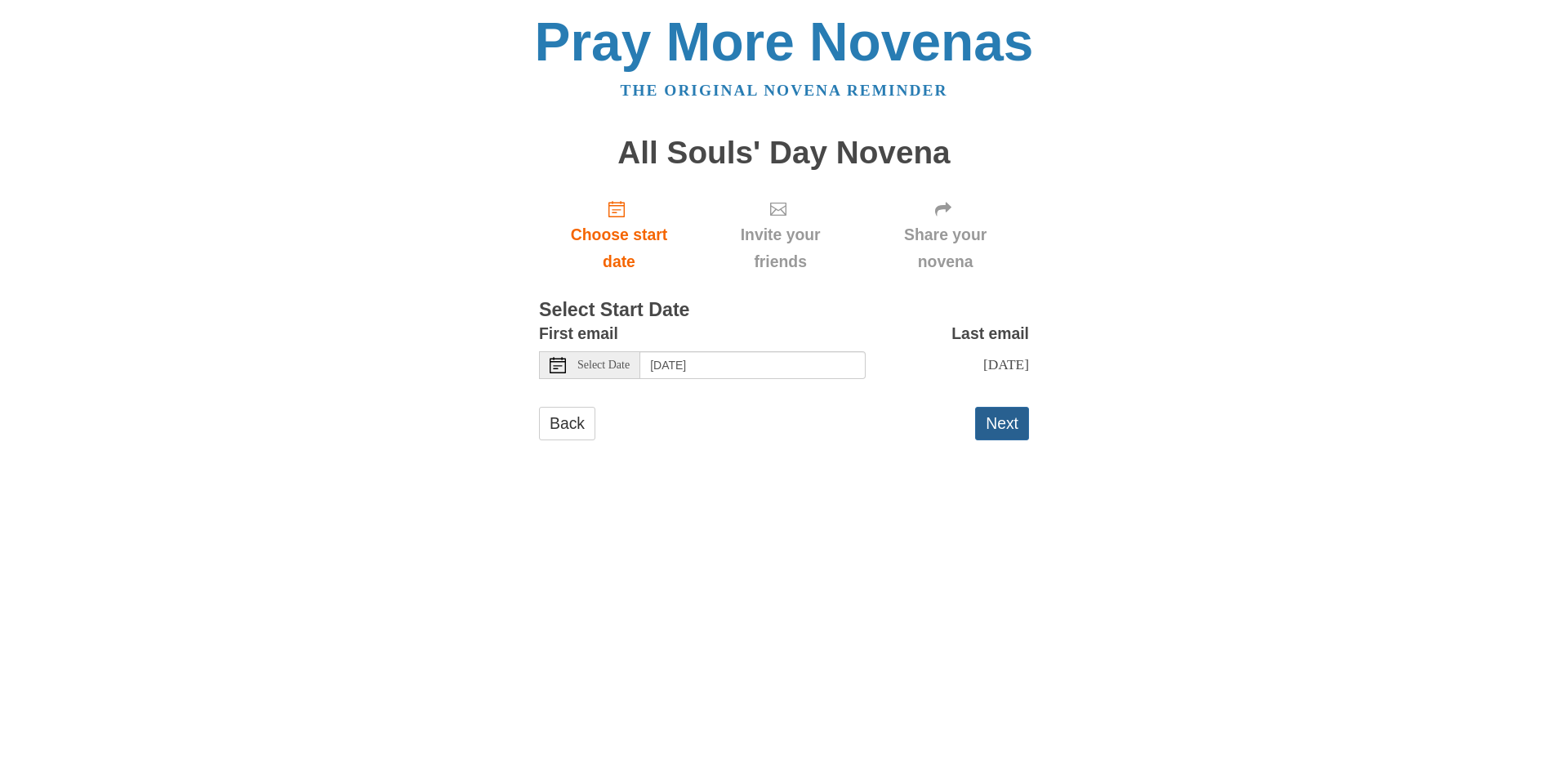
click at [1017, 425] on button "Next" at bounding box center [1003, 424] width 54 height 34
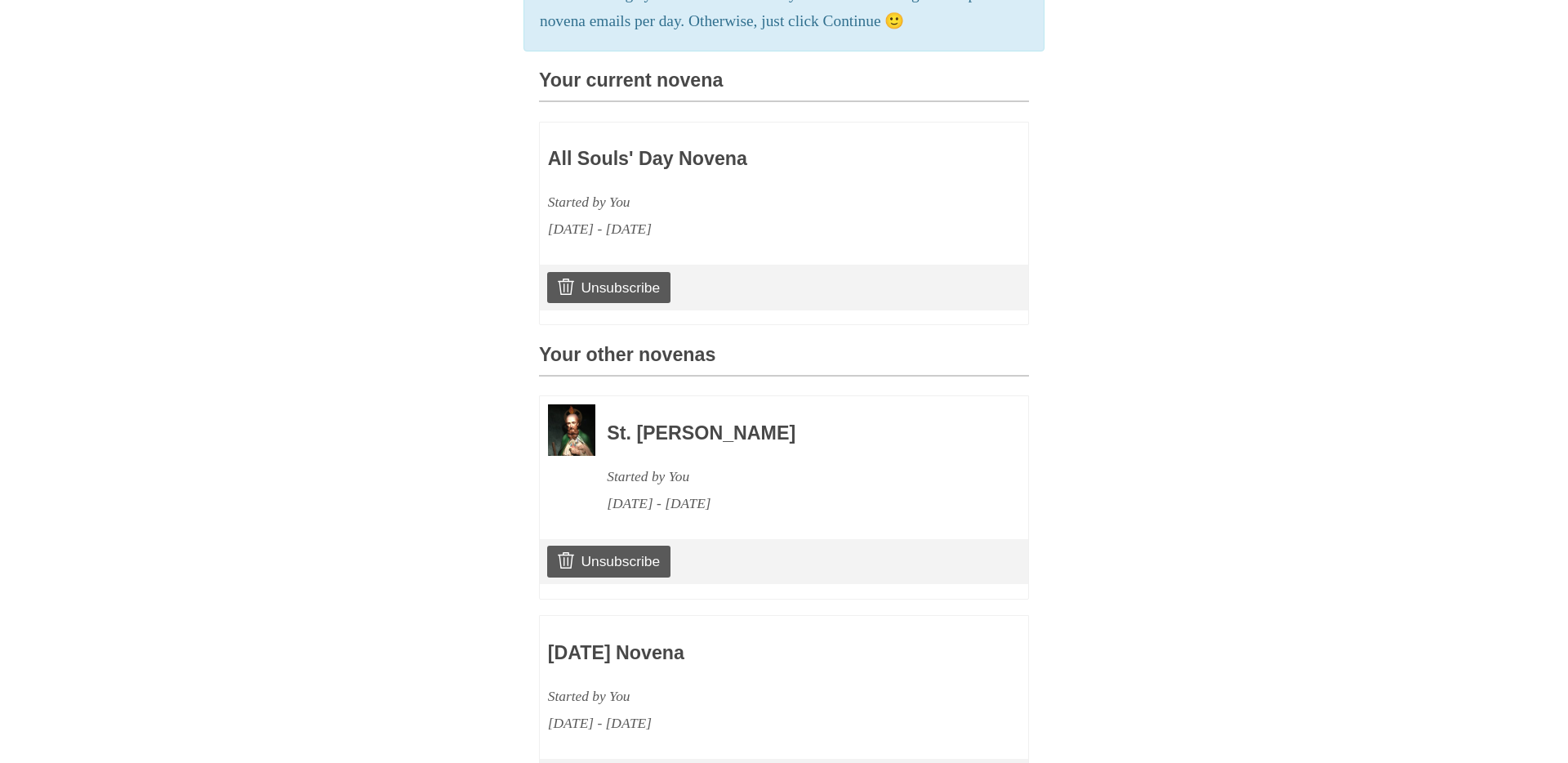
scroll to position [760, 0]
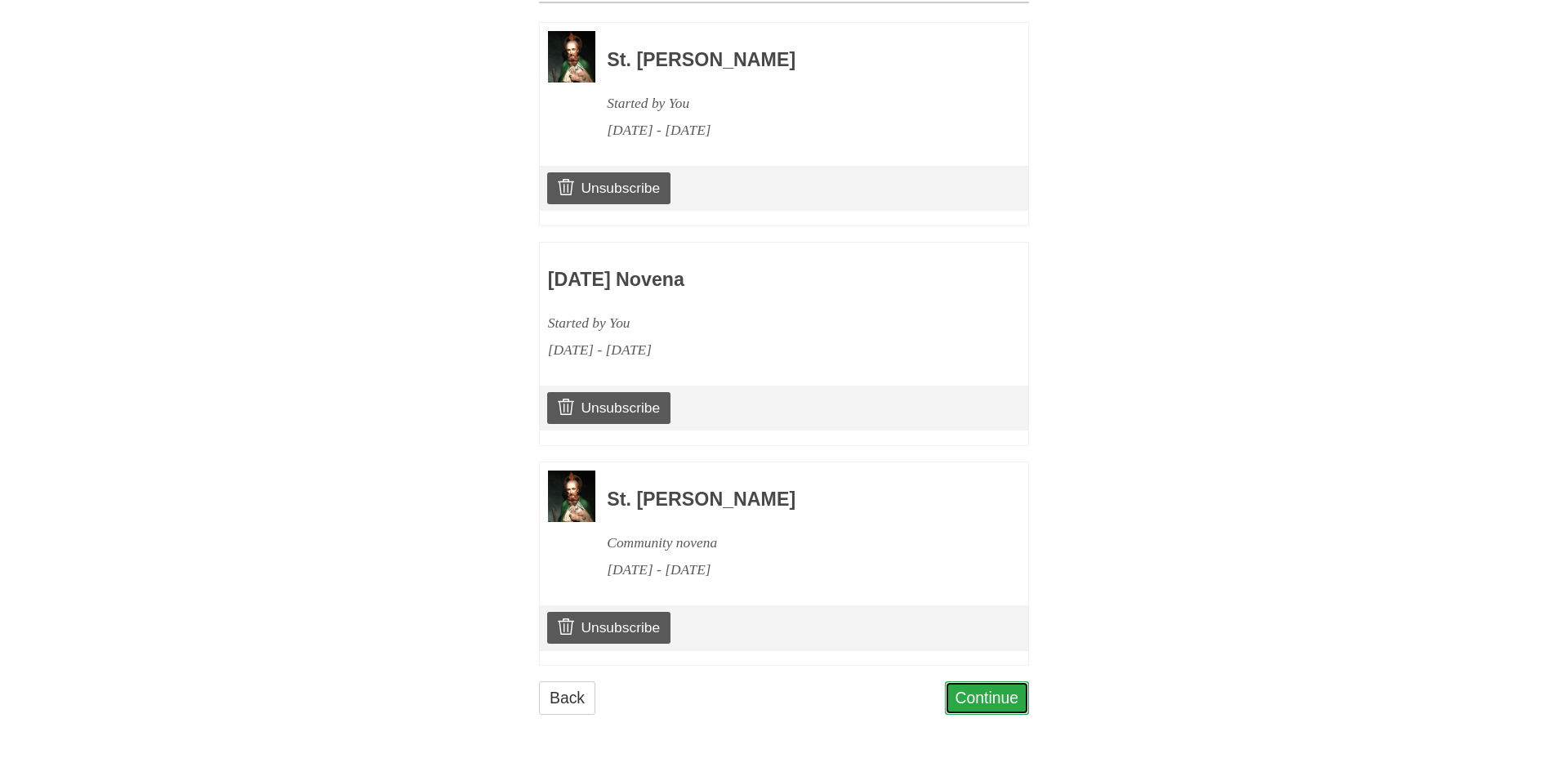
click at [968, 713] on link "Continue" at bounding box center [987, 699] width 85 height 34
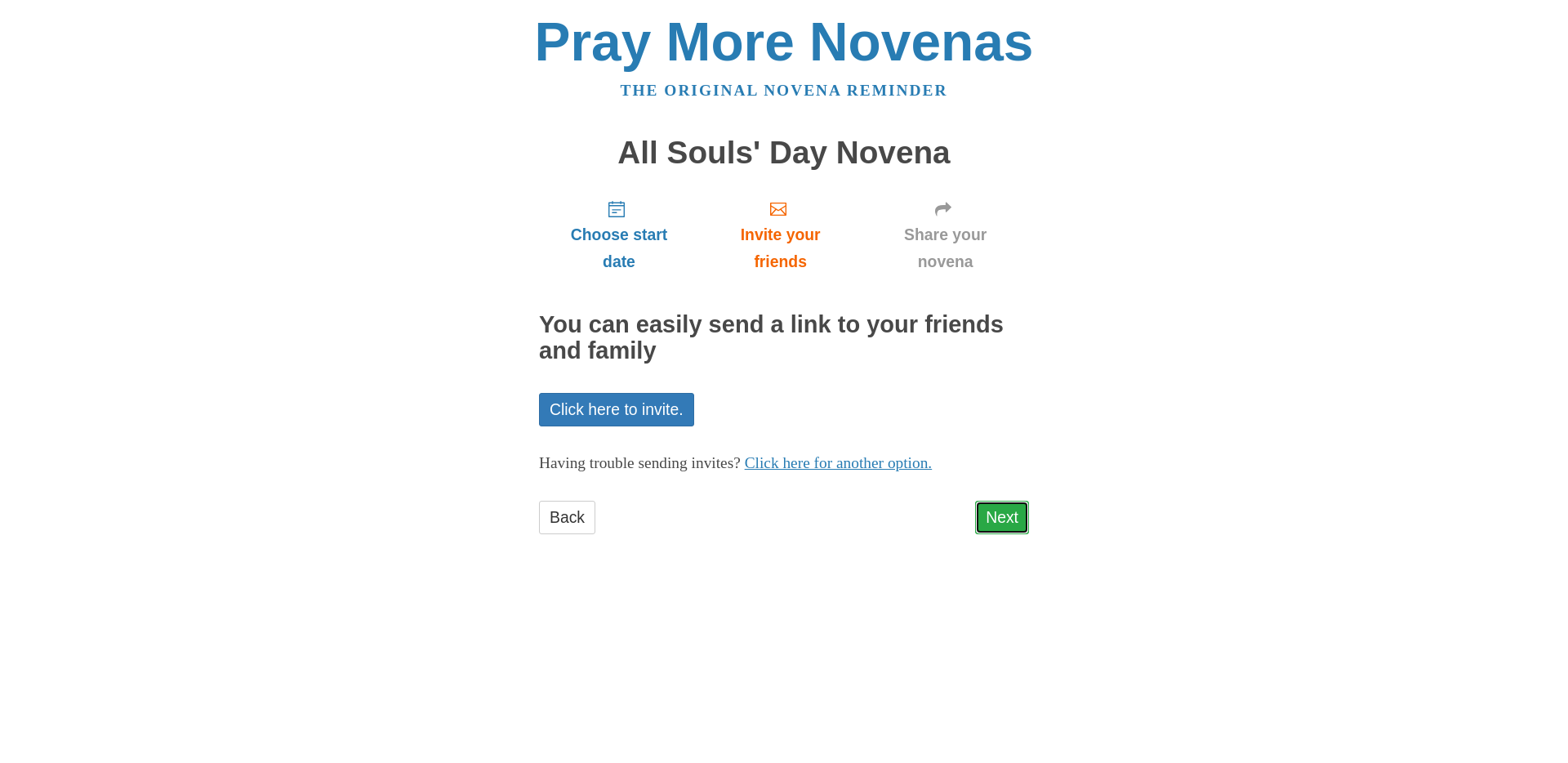
click at [1019, 531] on link "Next" at bounding box center [1003, 518] width 54 height 34
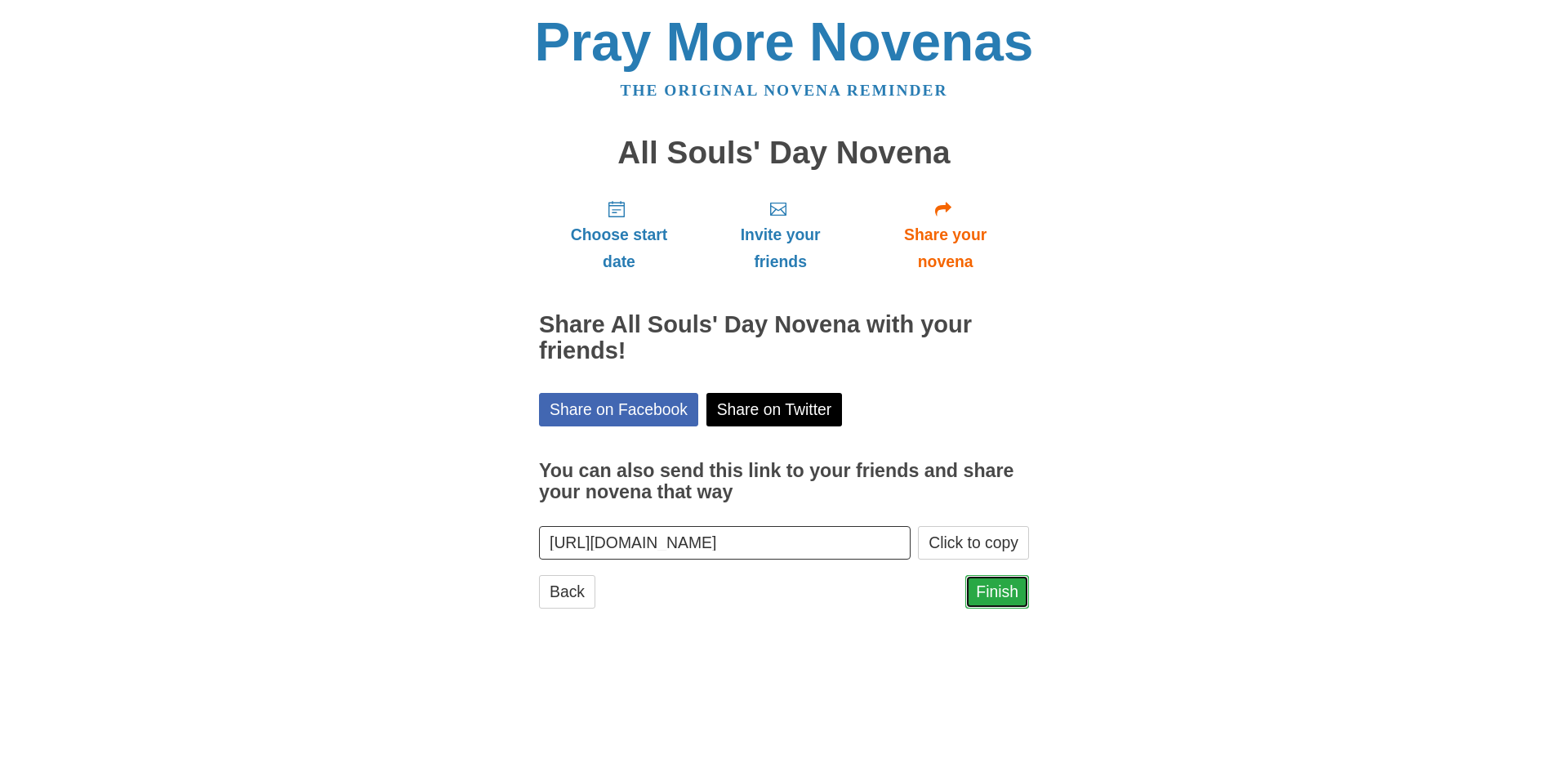
click at [994, 586] on link "Finish" at bounding box center [998, 592] width 64 height 34
